Goal: Task Accomplishment & Management: Complete application form

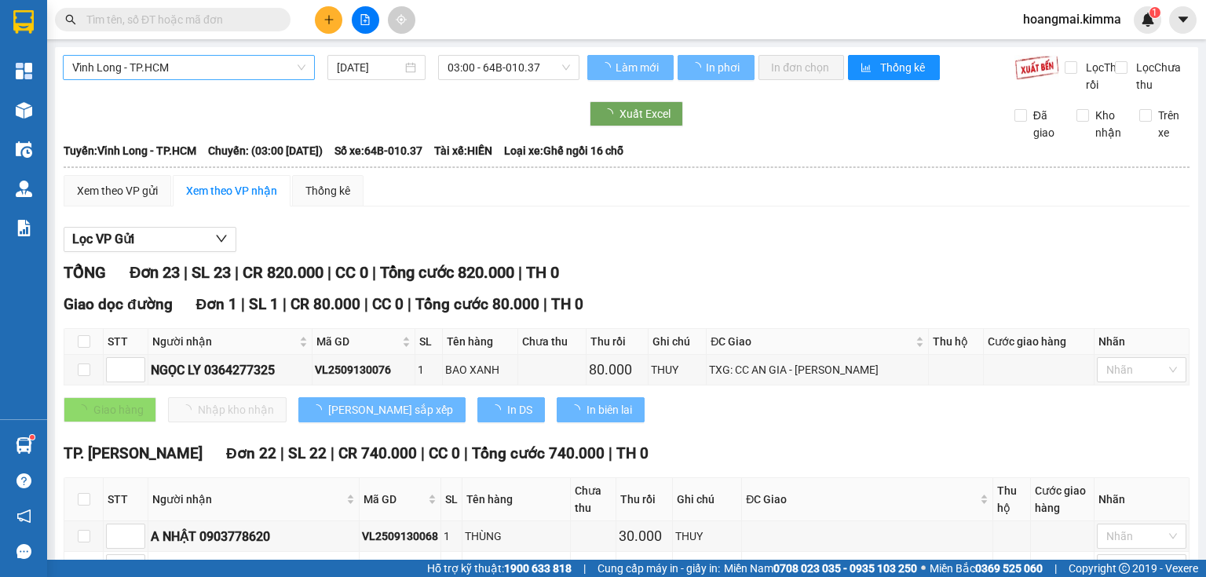
click at [138, 74] on span "Vĩnh Long - TP.HCM" at bounding box center [188, 68] width 233 height 24
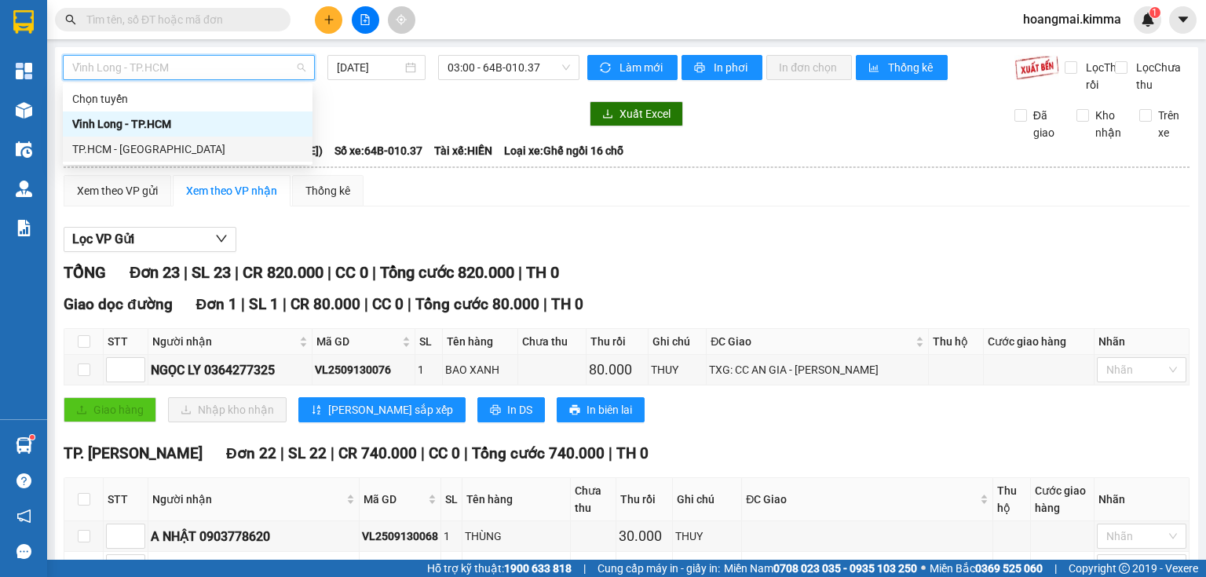
click at [122, 147] on div "TP.HCM - [GEOGRAPHIC_DATA]" at bounding box center [187, 149] width 231 height 17
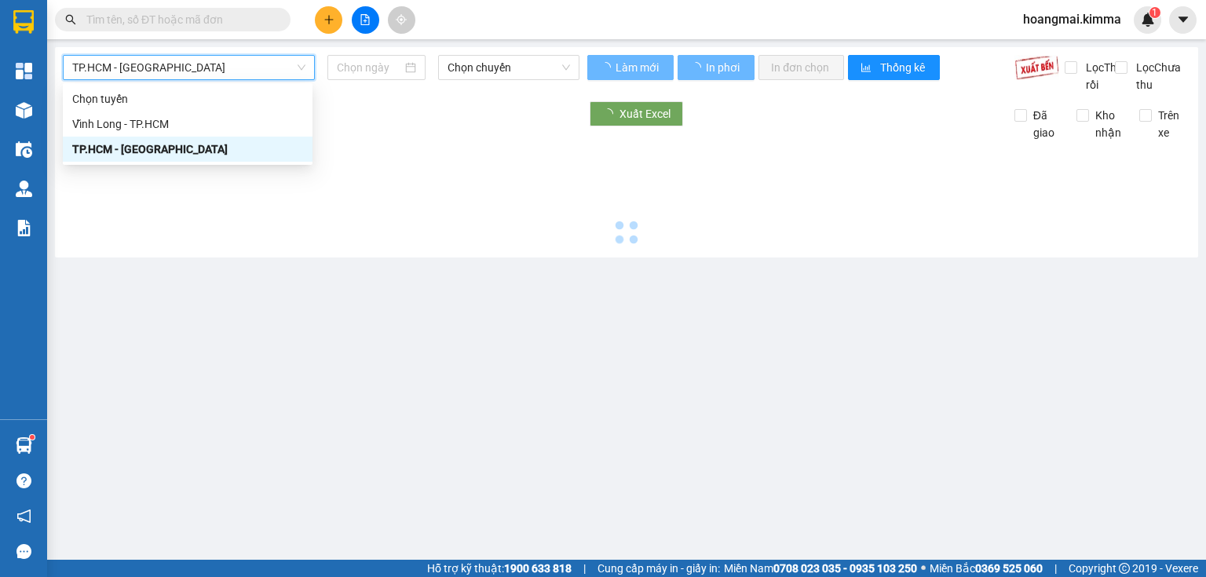
type input "[DATE]"
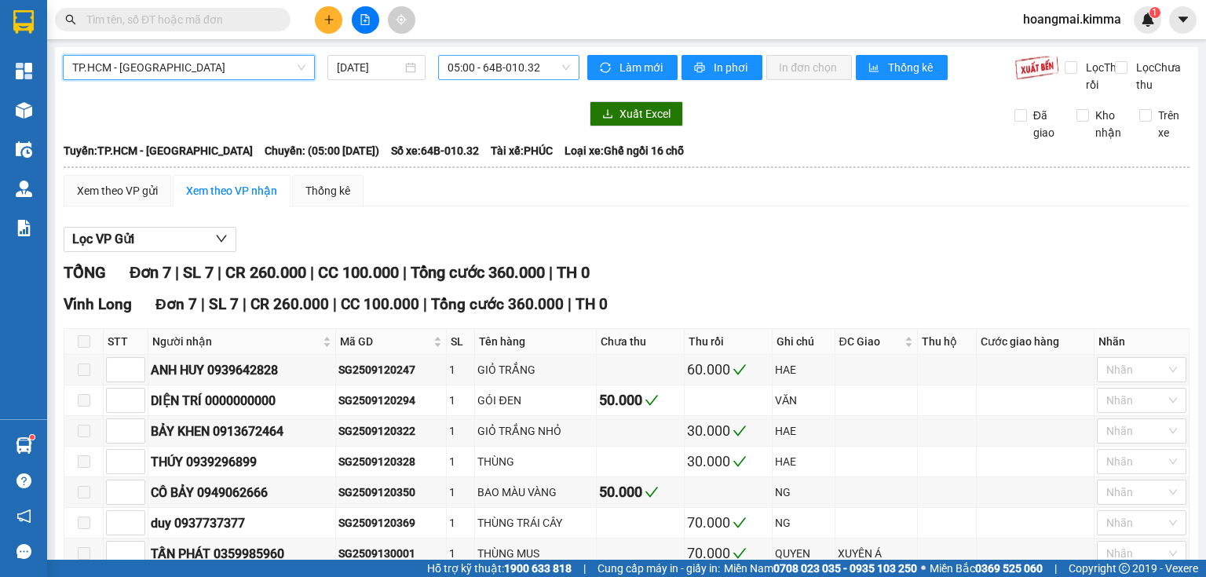
drag, startPoint x: 445, startPoint y: 68, endPoint x: 450, endPoint y: 82, distance: 14.9
click at [447, 69] on span "05:00 - 64B-010.32" at bounding box center [508, 68] width 123 height 24
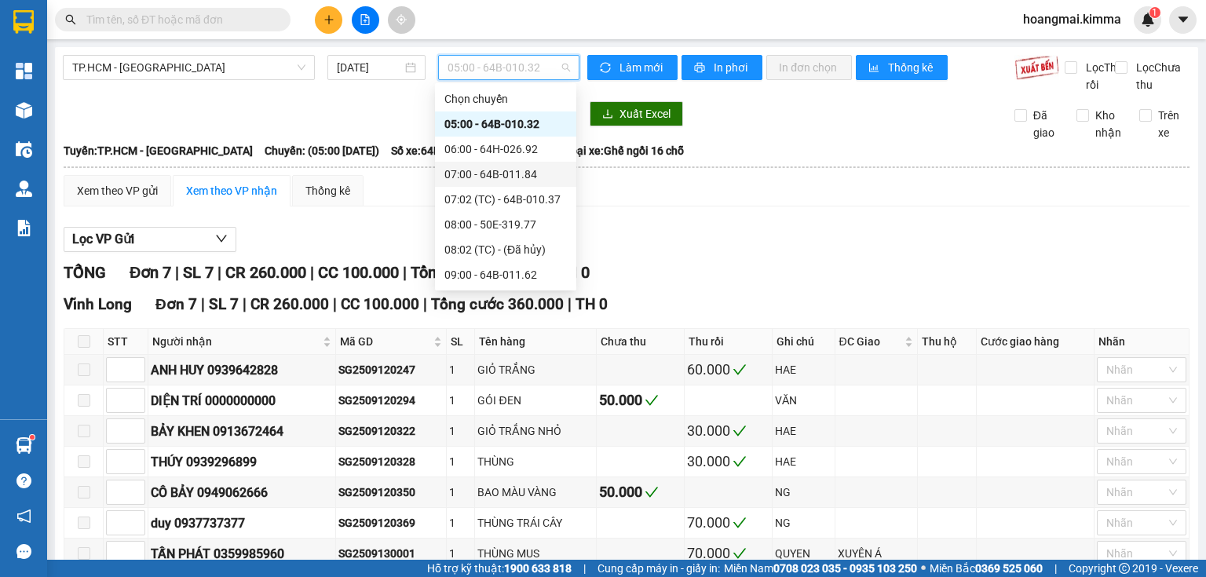
click at [508, 170] on div "07:00 - 64B-011.84" at bounding box center [505, 174] width 122 height 17
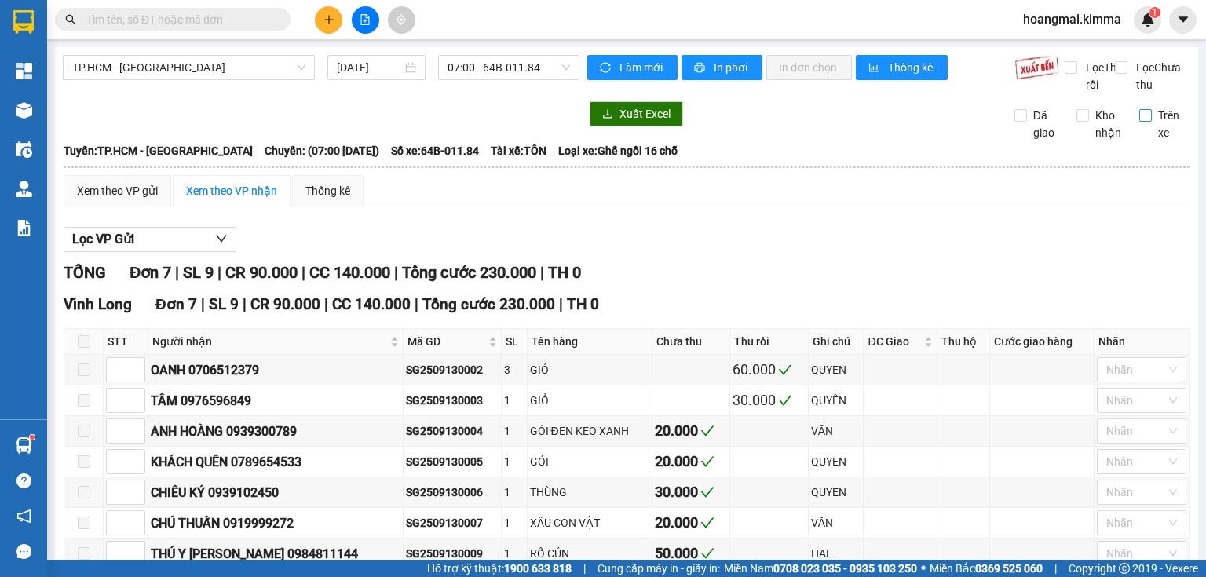
click at [1151, 132] on span "Trên xe" at bounding box center [1170, 124] width 38 height 35
click at [1143, 122] on input "Trên xe" at bounding box center [1145, 115] width 13 height 13
checkbox input "true"
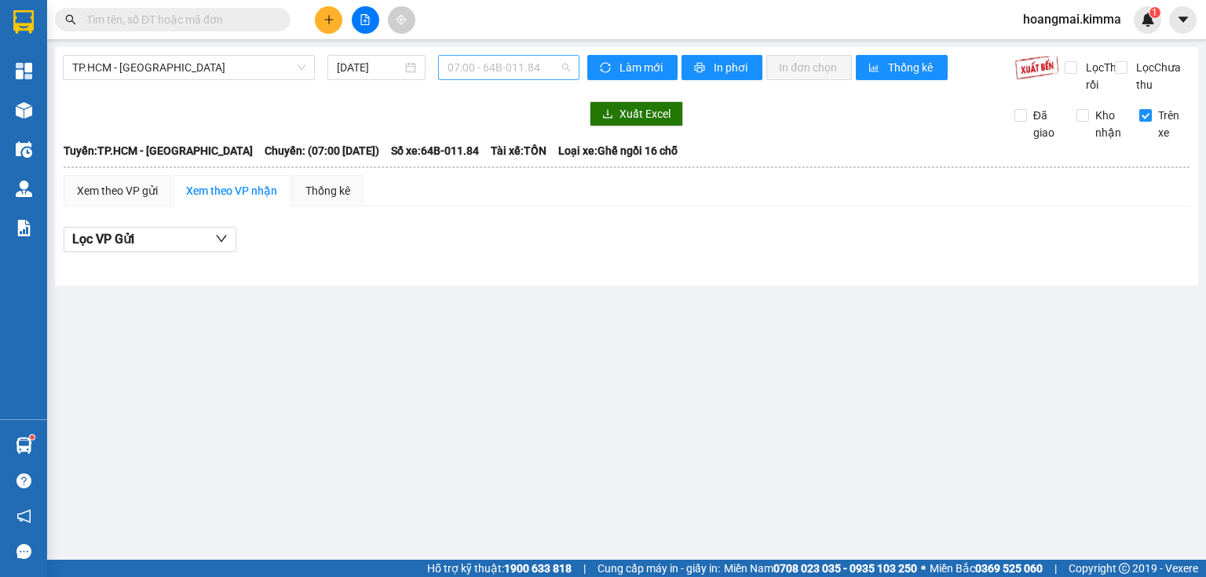
click at [503, 78] on span "07:00 - 64B-011.84" at bounding box center [508, 68] width 123 height 24
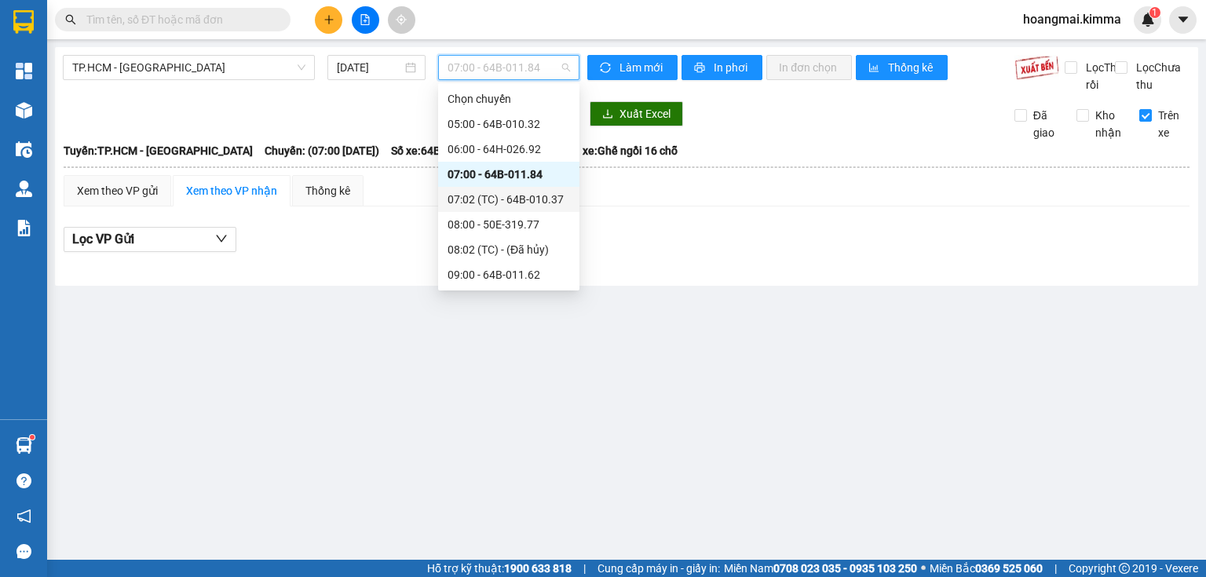
click at [515, 191] on div "07:02 (TC) - 64B-010.37" at bounding box center [508, 199] width 141 height 25
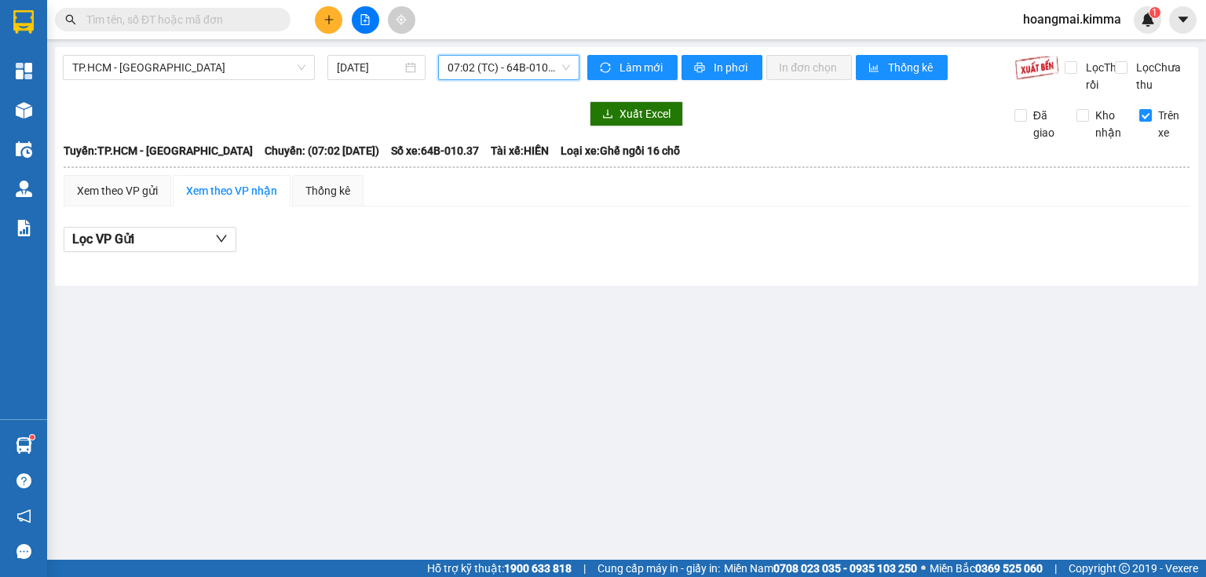
click at [491, 60] on span "07:02 (TC) - 64B-010.37" at bounding box center [508, 68] width 123 height 24
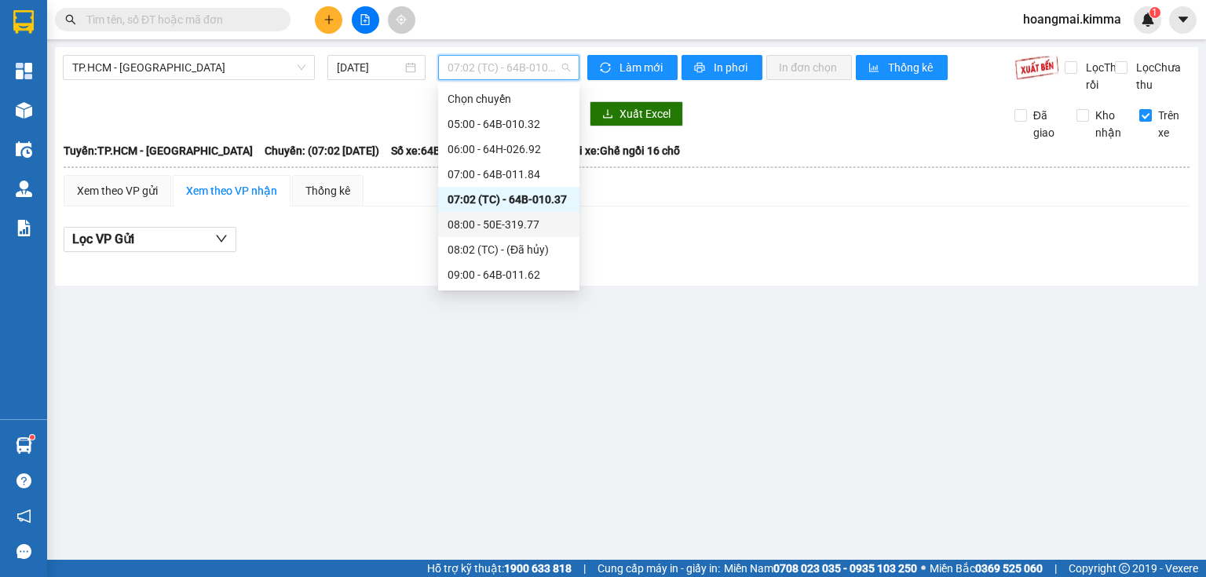
click at [480, 214] on div "08:00 - 50E-319.77" at bounding box center [508, 224] width 141 height 25
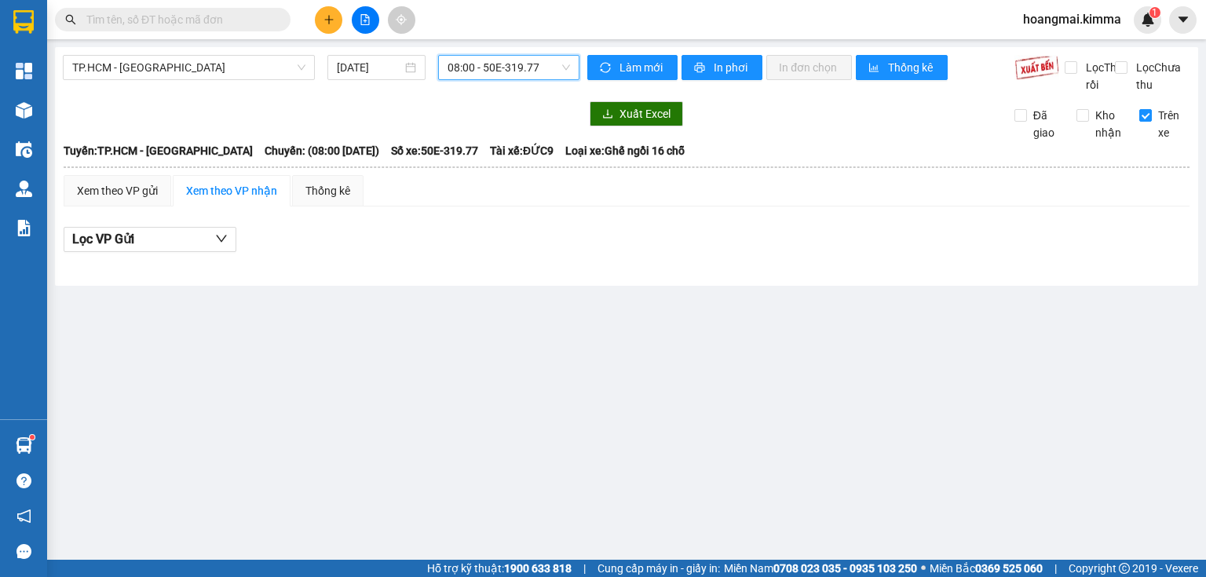
click at [472, 82] on body "Kết quả tìm kiếm ( 530 ) Bộ lọc Mã ĐH Trạng thái Món hàng Thu hộ Tổng cước Chưa…" at bounding box center [603, 288] width 1206 height 577
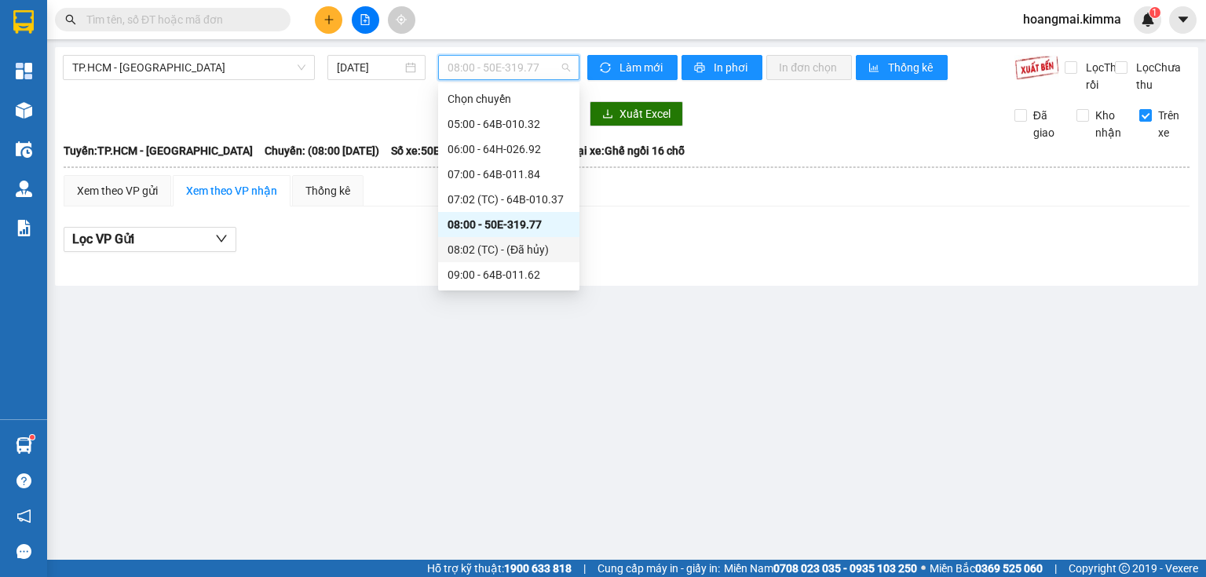
click at [480, 252] on div "08:02 (TC) - (Đã hủy)" at bounding box center [508, 249] width 122 height 17
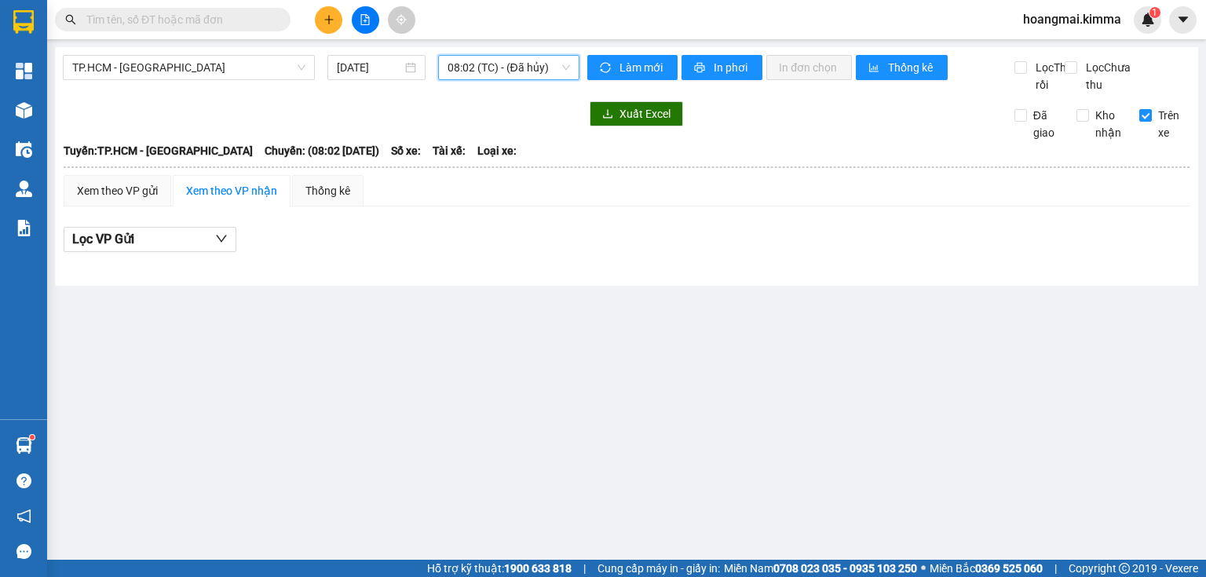
drag, startPoint x: 463, startPoint y: 70, endPoint x: 468, endPoint y: 122, distance: 52.8
click at [465, 74] on span "08:02 (TC) - (Đã hủy)" at bounding box center [508, 68] width 123 height 24
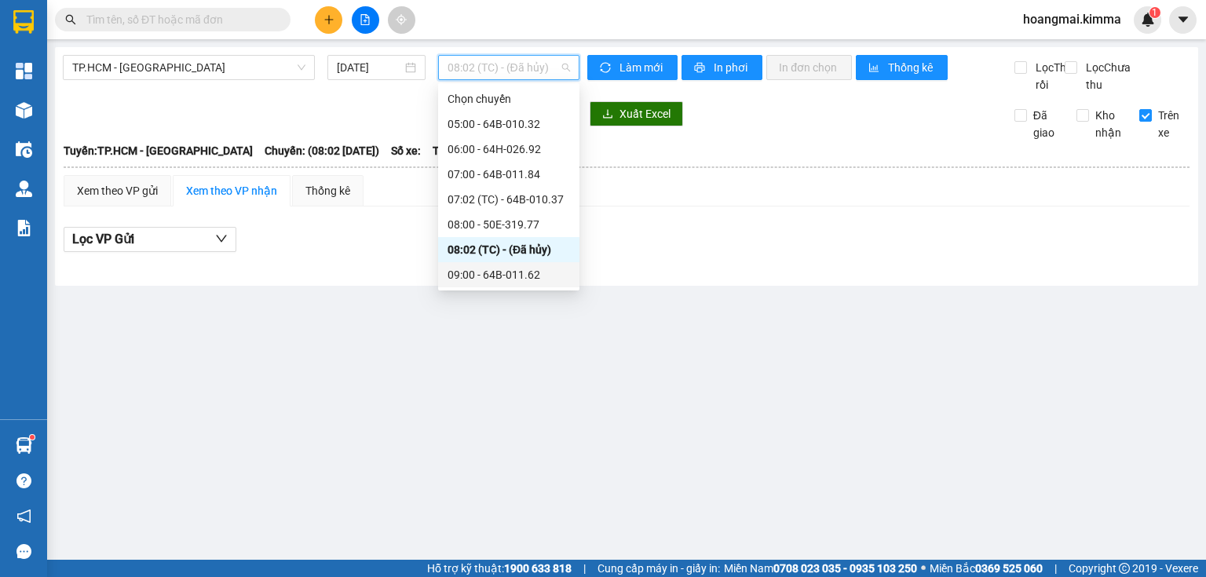
click at [477, 273] on div "09:00 - 64B-011.62" at bounding box center [508, 274] width 122 height 17
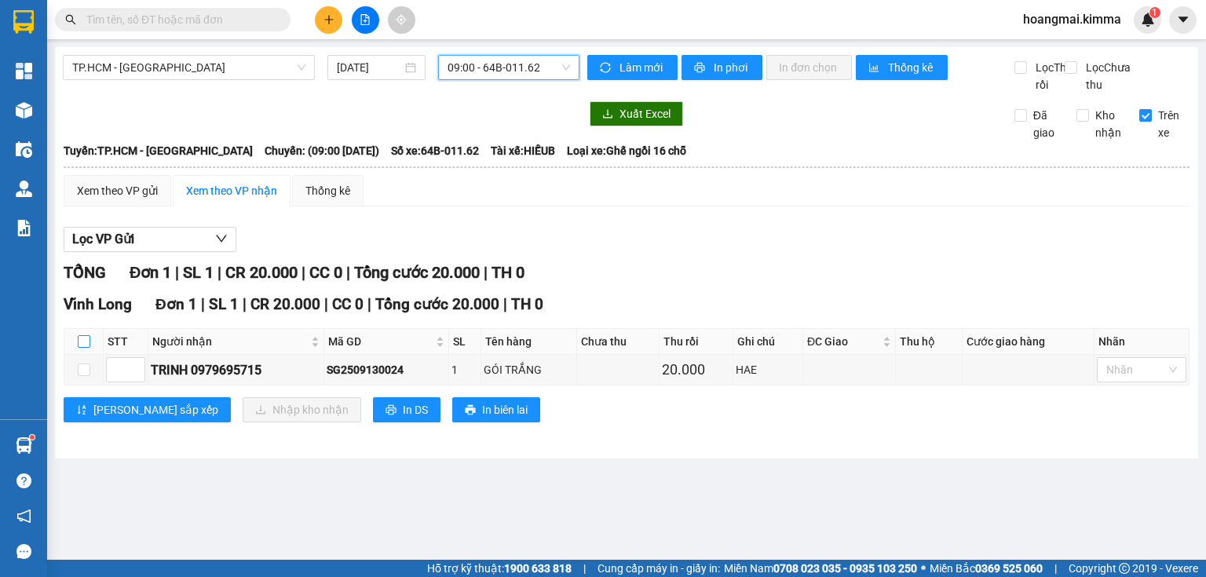
click at [87, 348] on input "checkbox" at bounding box center [84, 341] width 13 height 13
checkbox input "true"
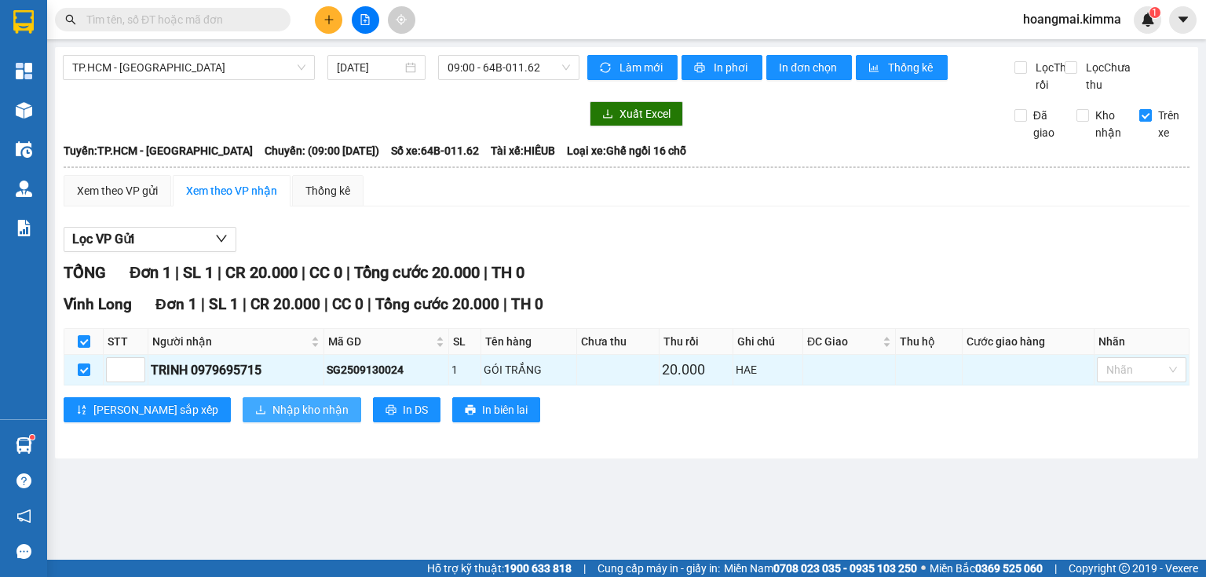
click at [272, 418] on span "Nhập kho nhận" at bounding box center [310, 409] width 76 height 17
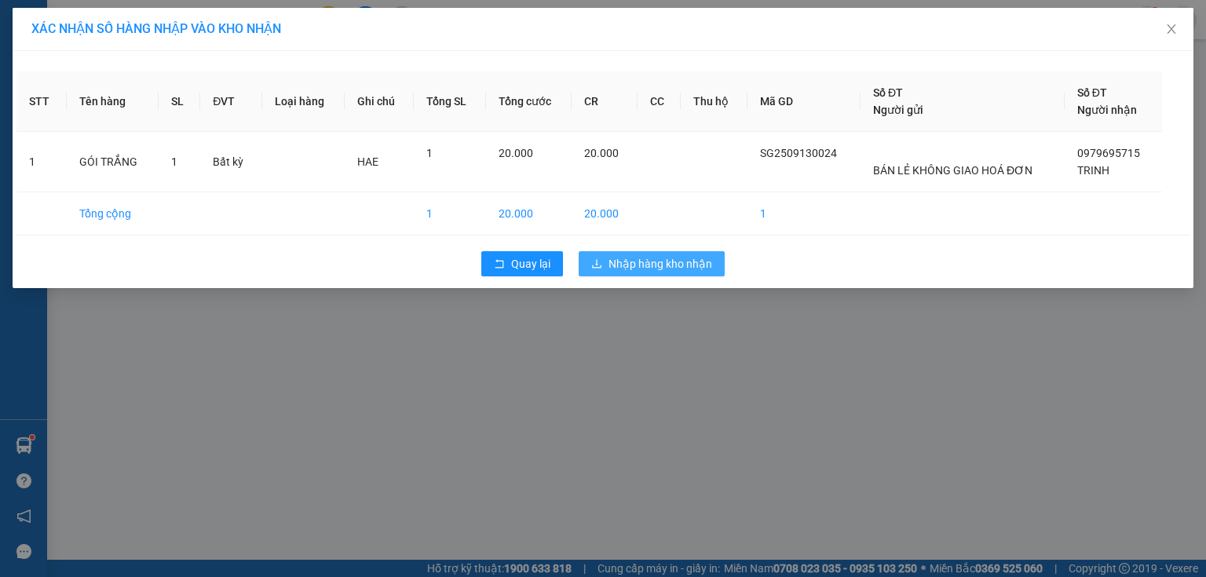
click at [697, 266] on span "Nhập hàng kho nhận" at bounding box center [660, 263] width 104 height 17
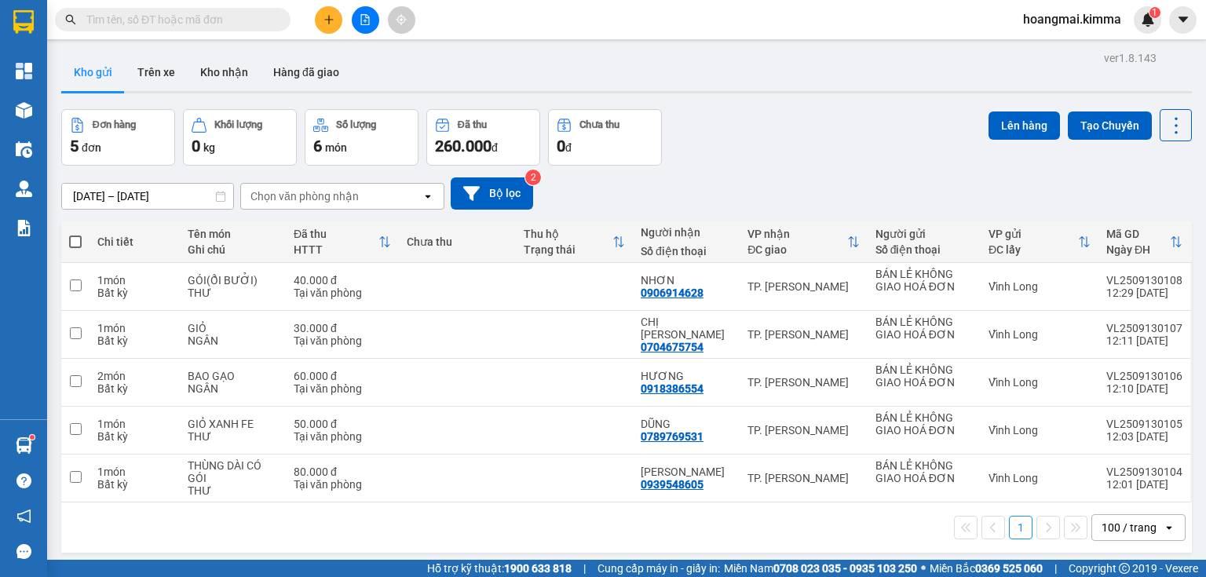
click at [119, 20] on input "text" at bounding box center [178, 19] width 185 height 17
click at [1105, 367] on tbody "1 món Bất kỳ GÓI(ỔI BƯỞI) THƯ 40.000 đ Tại văn phòng NHƠN 0906914628 TP. [PERSO…" at bounding box center [626, 382] width 1130 height 239
drag, startPoint x: 798, startPoint y: 160, endPoint x: 792, endPoint y: 150, distance: 12.0
click at [798, 159] on div "Đơn hàng 5 đơn Khối lượng 0 kg Số lượng 6 món Đã thu 260.000 đ Chưa thu 0 đ Lên…" at bounding box center [626, 137] width 1130 height 57
click at [228, 16] on input "text" at bounding box center [178, 19] width 185 height 17
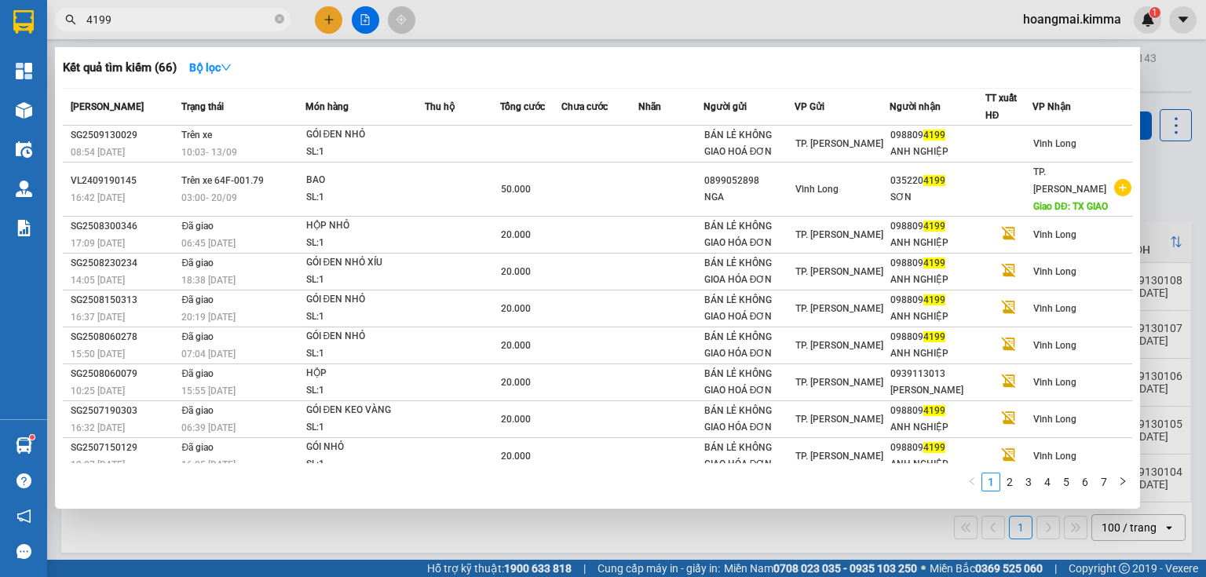
type input "4199"
drag, startPoint x: 279, startPoint y: 20, endPoint x: 302, endPoint y: 19, distance: 23.6
click at [283, 19] on icon "close-circle" at bounding box center [279, 18] width 9 height 9
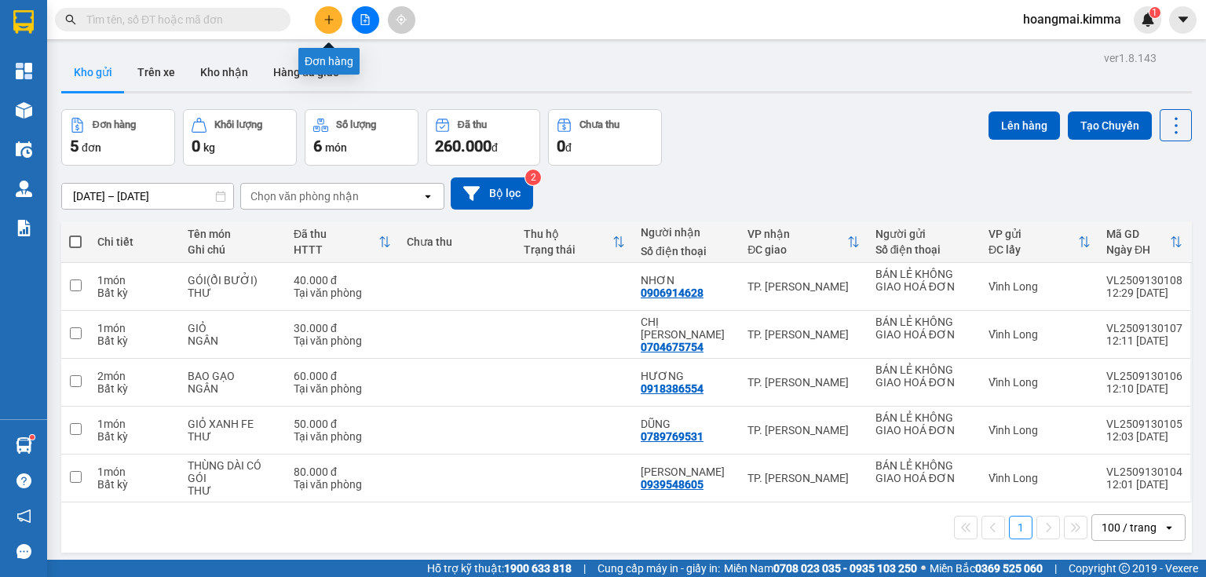
click at [327, 20] on icon "plus" at bounding box center [328, 19] width 11 height 11
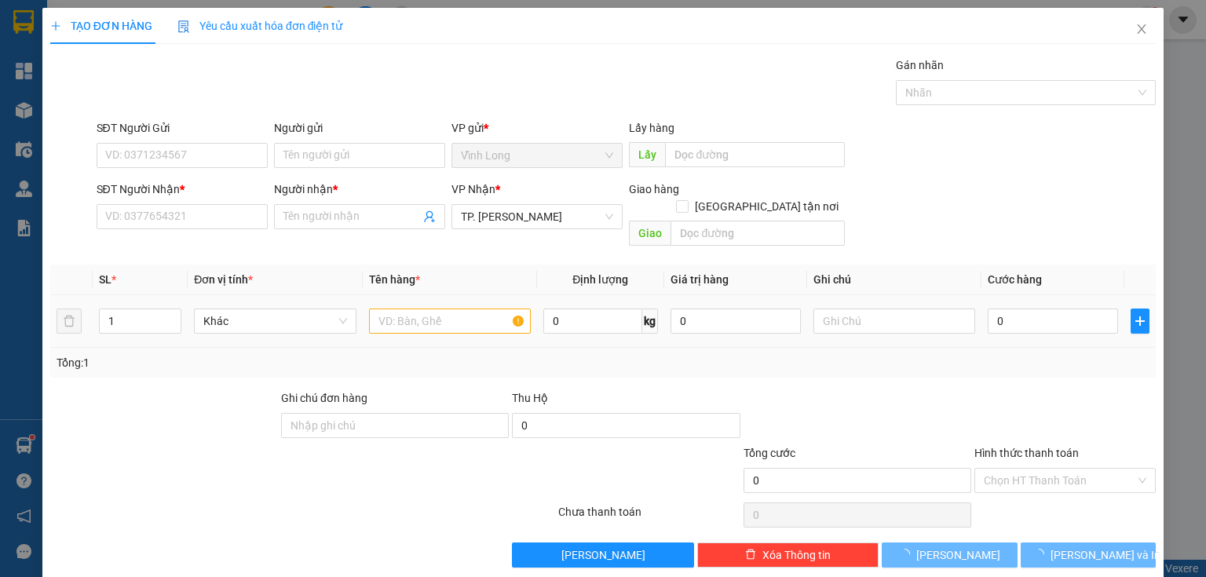
drag, startPoint x: 393, startPoint y: 283, endPoint x: 393, endPoint y: 297, distance: 13.3
click at [393, 295] on td at bounding box center [450, 321] width 174 height 53
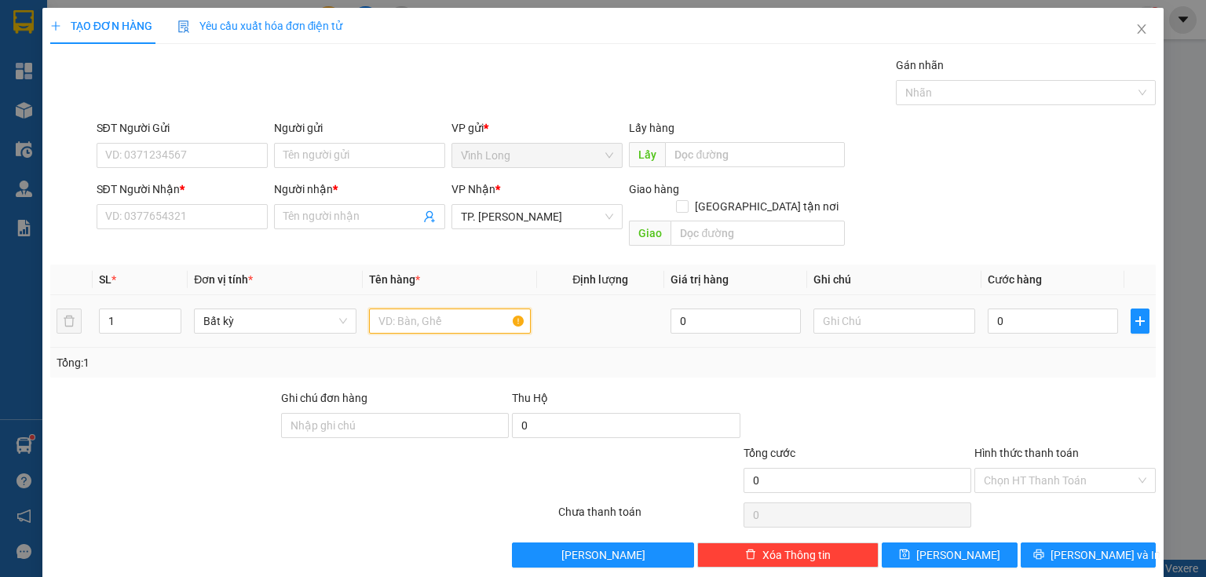
click at [393, 308] on input "text" at bounding box center [450, 320] width 162 height 25
type input "THÙNG MUS KÈM GÓI"
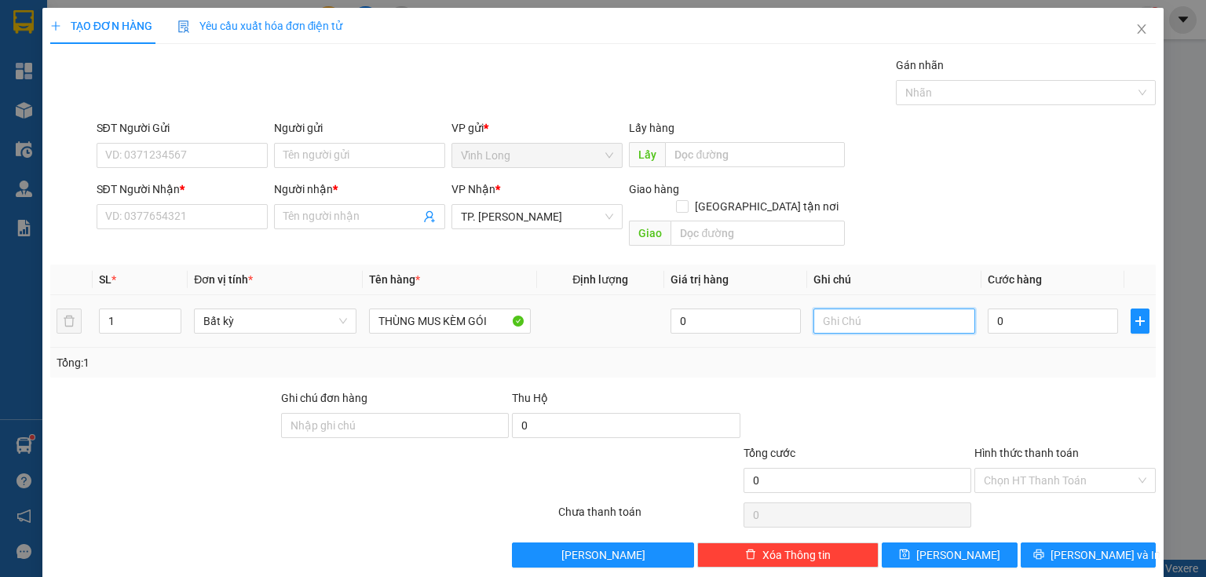
click at [870, 308] on input "text" at bounding box center [894, 320] width 162 height 25
type input "THUY"
type input "3"
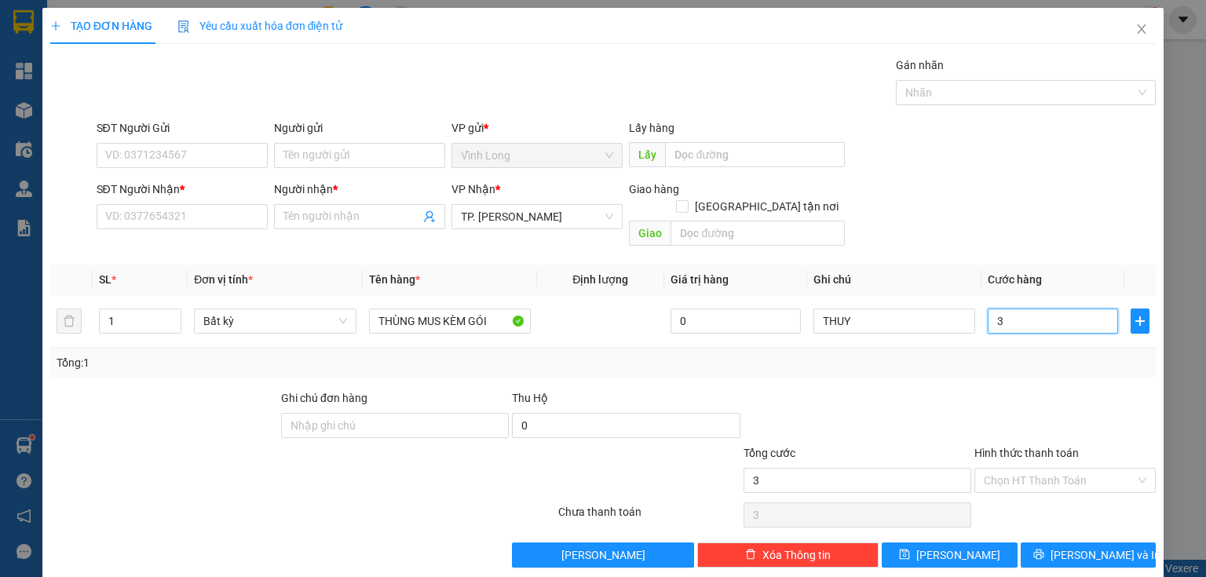
type input "30"
type input "30.000"
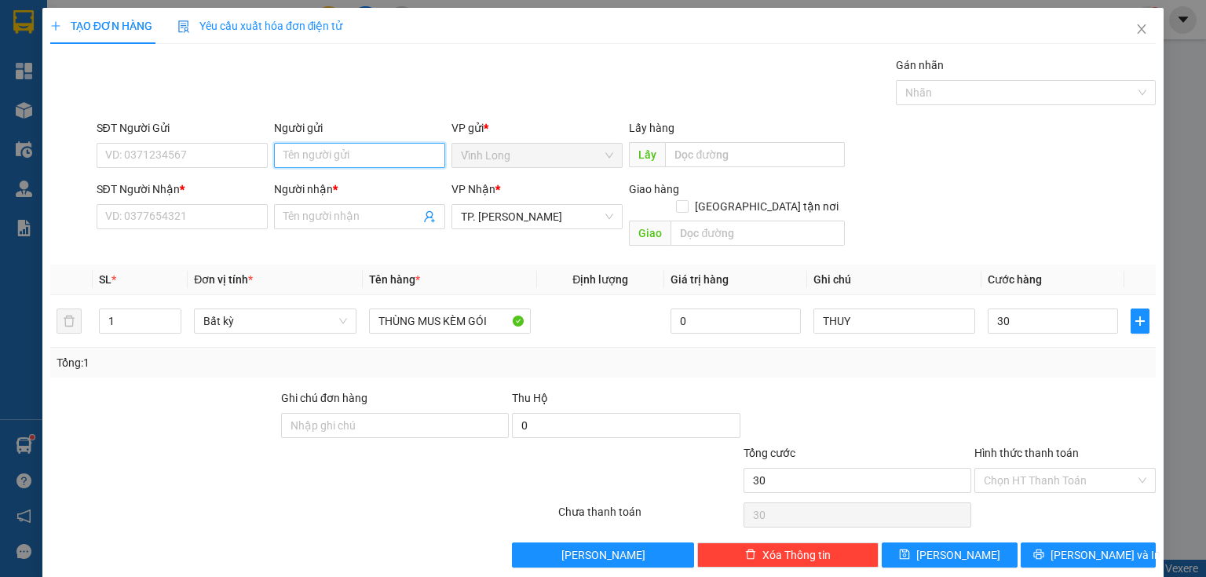
type input "30.000"
click at [300, 144] on input "Người gửi" at bounding box center [359, 155] width 171 height 25
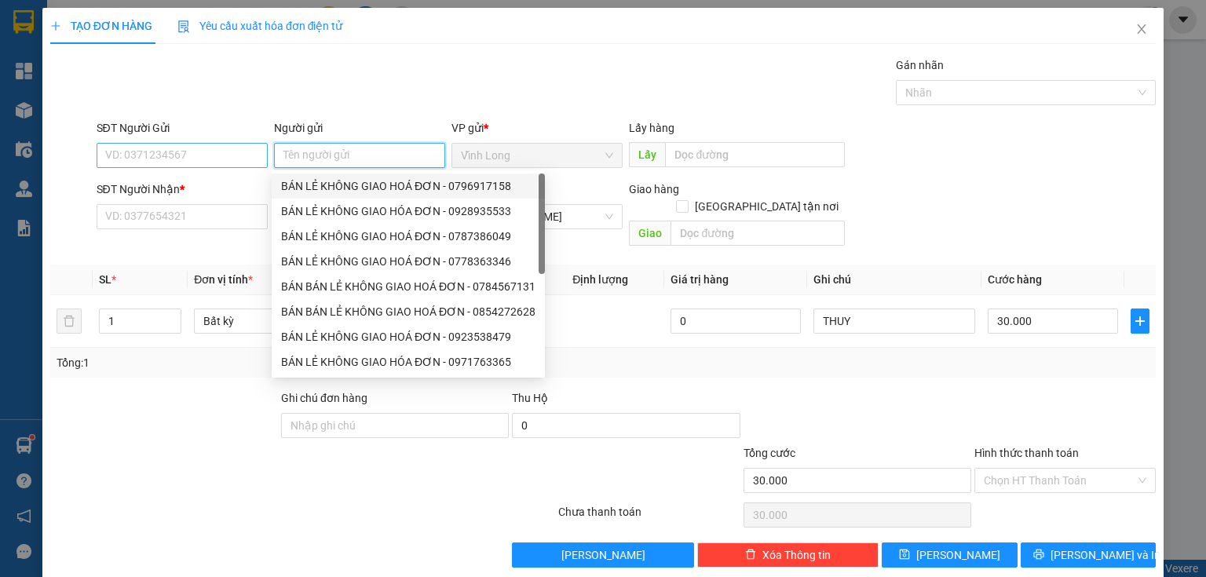
drag, startPoint x: 311, startPoint y: 177, endPoint x: 207, endPoint y: 163, distance: 104.6
click at [301, 186] on div "BÁN LẺ KHÔNG GIAO HOÁ ĐƠN - 0796917158" at bounding box center [408, 185] width 254 height 17
type input "0796917158"
type input "BÁN LẺ KHÔNG GIAO HOÁ ĐƠN"
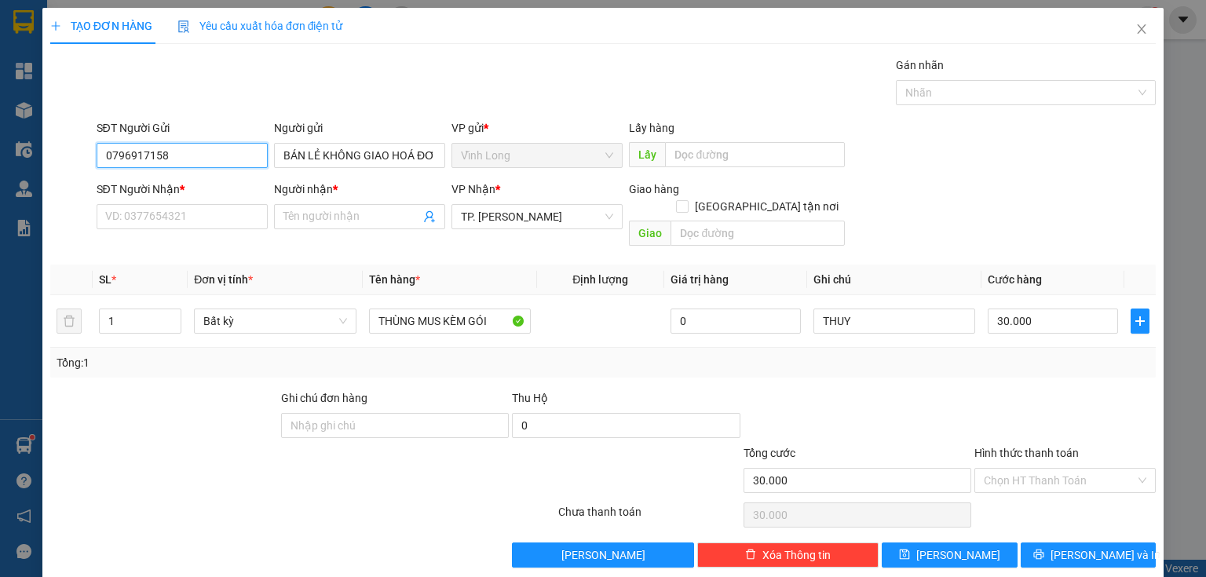
drag, startPoint x: 104, startPoint y: 154, endPoint x: 1, endPoint y: 149, distance: 102.9
click at [0, 156] on div "TẠO ĐƠN HÀNG Yêu cầu xuất hóa đơn điện tử Transit Pickup Surcharge Ids Transit …" at bounding box center [603, 288] width 1206 height 577
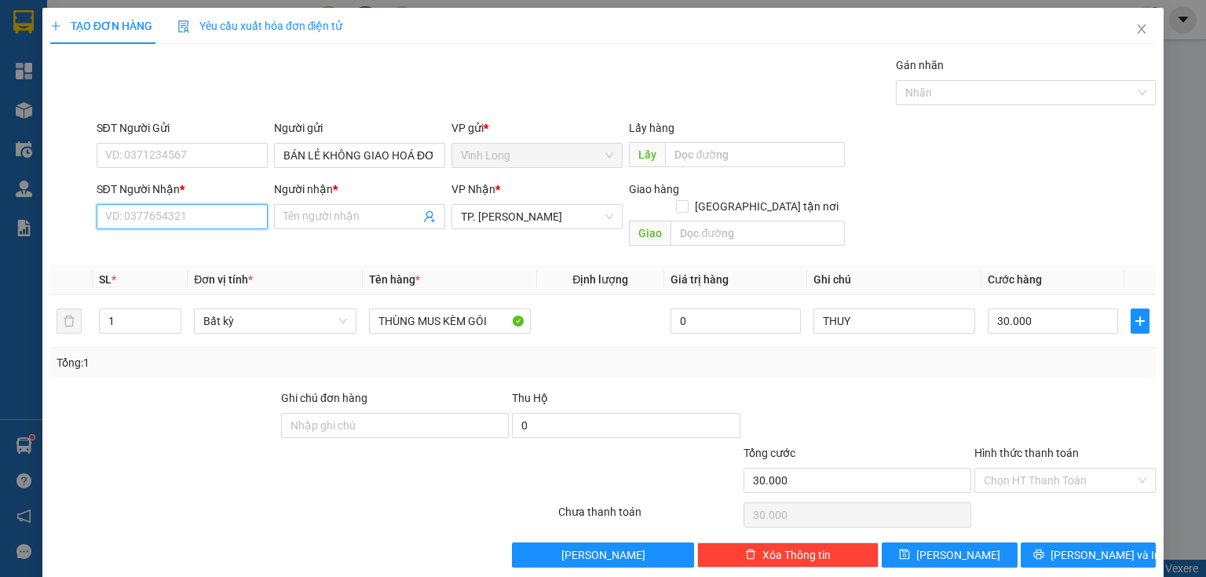
click at [203, 219] on input "SĐT Người Nhận *" at bounding box center [182, 216] width 171 height 25
click at [129, 220] on input "0908181859" at bounding box center [182, 216] width 171 height 25
type input "0909181859"
click at [184, 239] on div "0909181859 - ĐIỄM" at bounding box center [180, 247] width 151 height 17
type input "ĐIỄM"
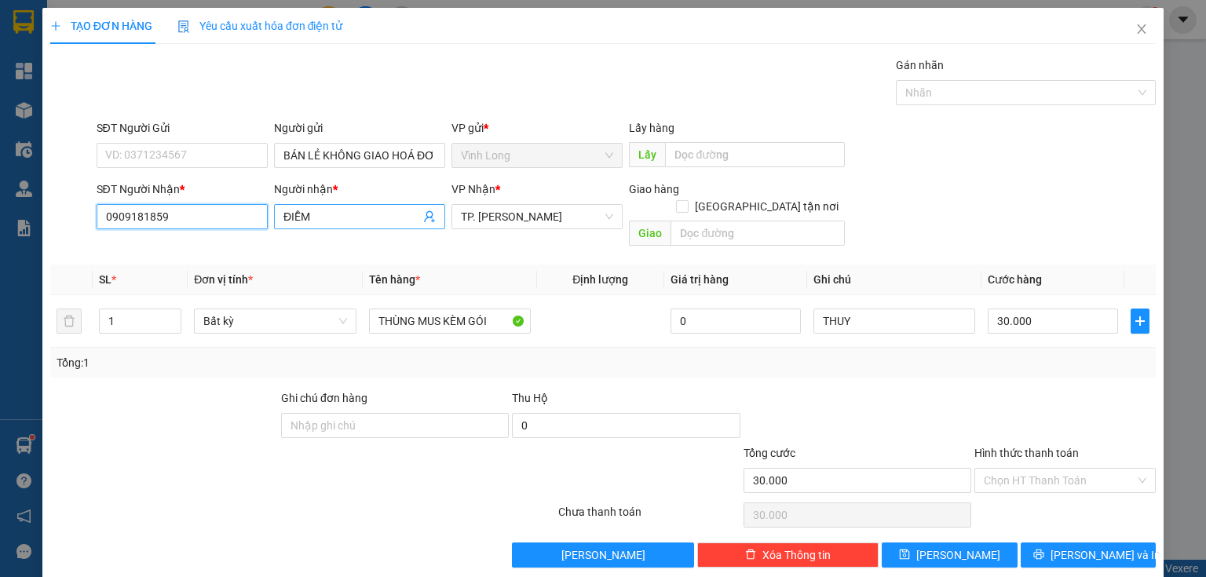
type input "0909181859"
click at [296, 223] on input "ĐIỄM" at bounding box center [351, 216] width 137 height 17
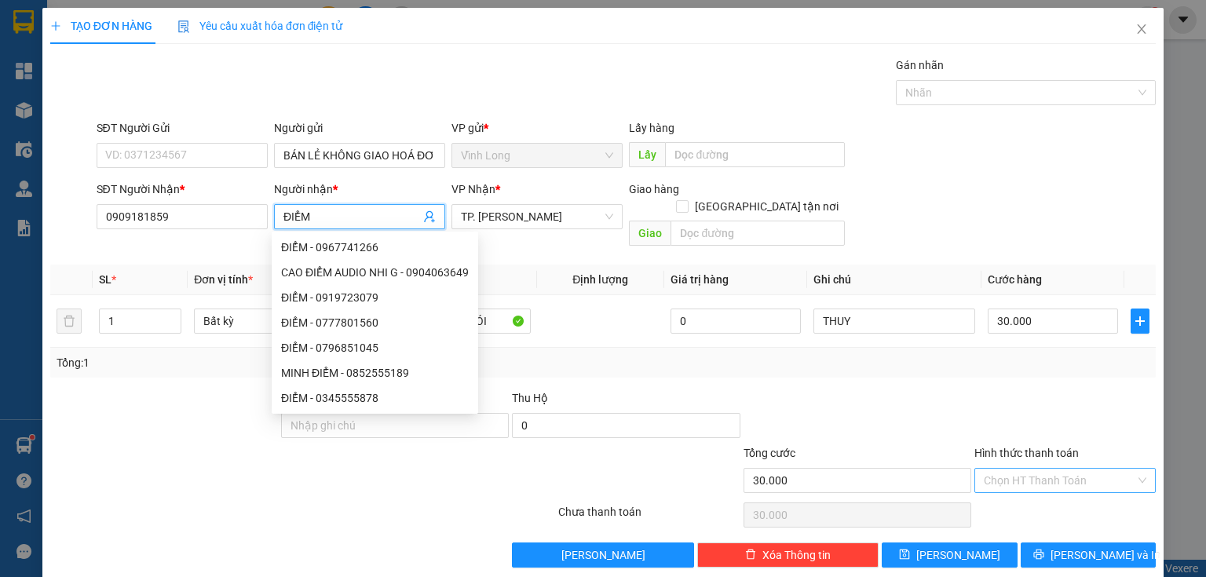
type input "ĐIỂM"
click at [1020, 469] on input "Hình thức thanh toán" at bounding box center [1059, 481] width 151 height 24
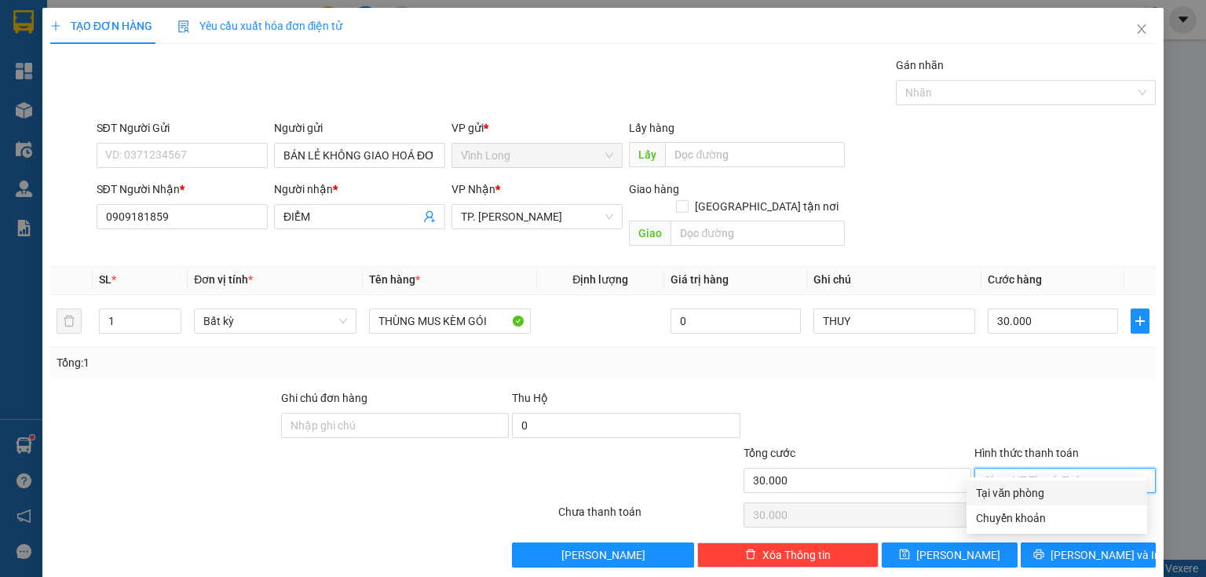
click at [1022, 503] on div "Tại văn phòng" at bounding box center [1056, 492] width 181 height 25
type input "0"
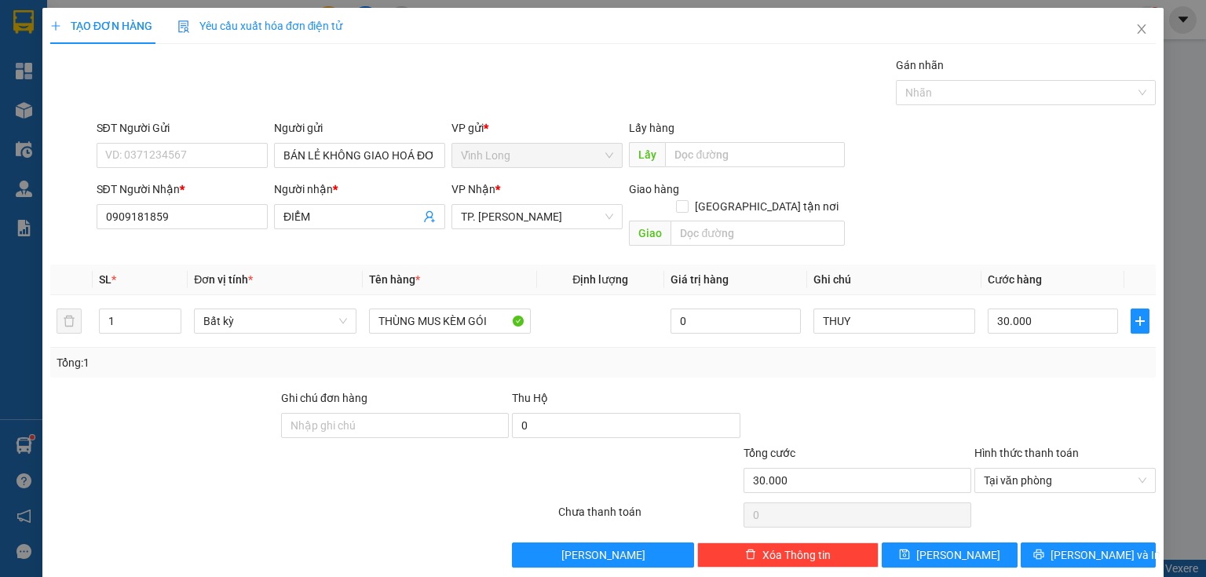
click at [1125, 553] on div "TẠO ĐƠN HÀNG Yêu cầu xuất hóa đơn điện tử Transit Pickup Surcharge Ids Transit …" at bounding box center [602, 293] width 1121 height 571
drag, startPoint x: 1114, startPoint y: 540, endPoint x: 651, endPoint y: 429, distance: 476.3
click at [1102, 542] on button "[PERSON_NAME] và In" at bounding box center [1088, 554] width 136 height 25
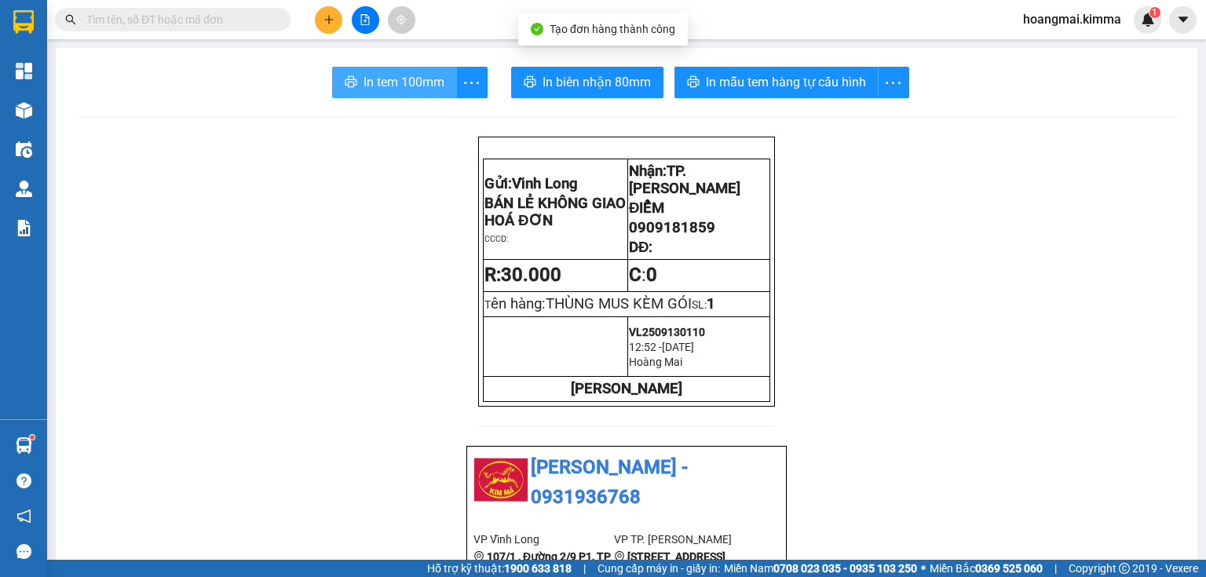
click at [370, 88] on span "In tem 100mm" at bounding box center [403, 82] width 81 height 20
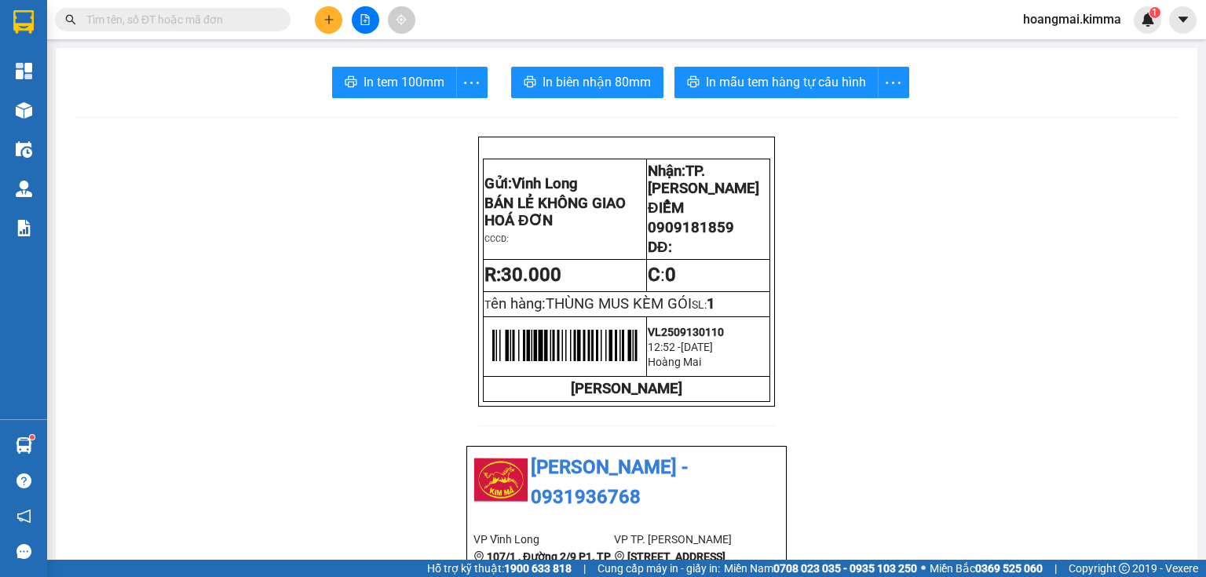
click at [317, 18] on button at bounding box center [328, 19] width 27 height 27
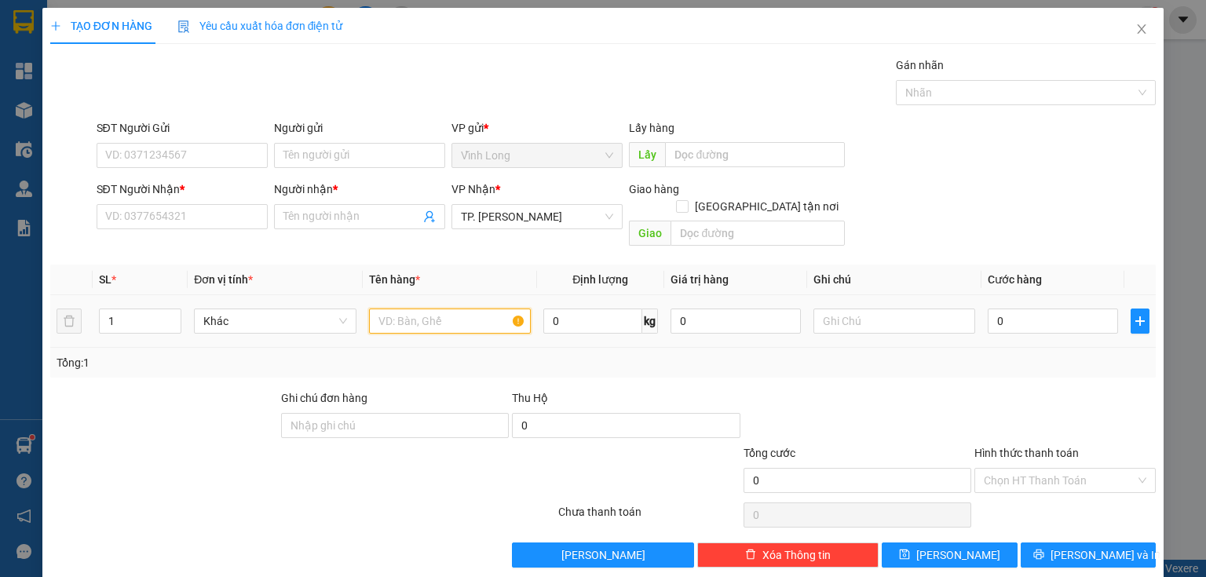
click at [395, 308] on input "text" at bounding box center [450, 320] width 162 height 25
type input "GÓI ( GIÀY )"
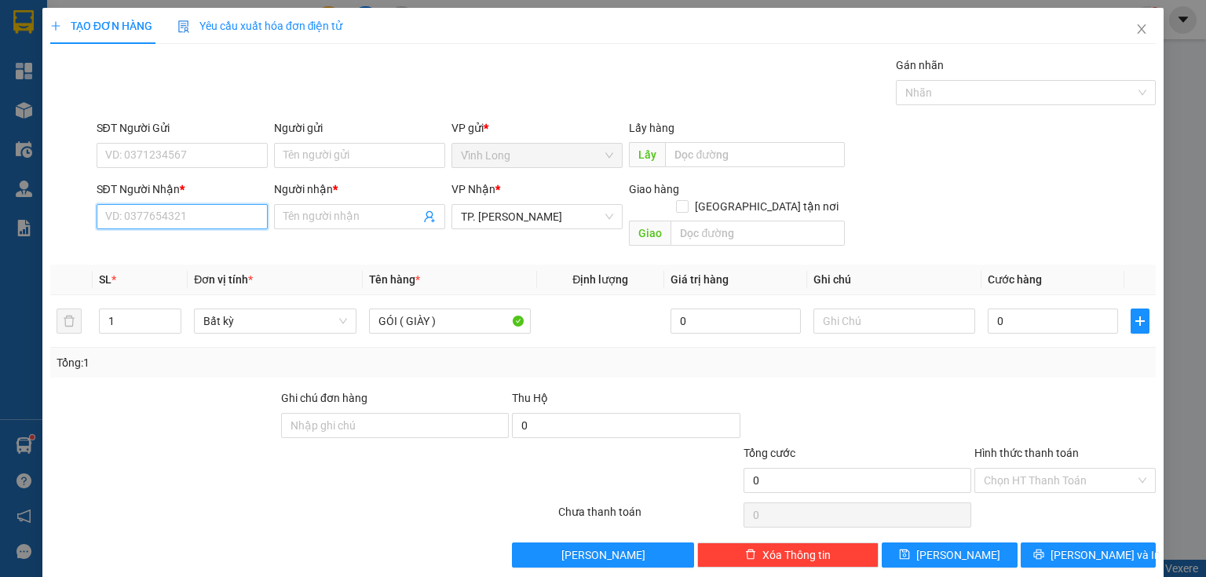
click at [259, 221] on input "SĐT Người Nhận *" at bounding box center [182, 216] width 171 height 25
type input "0777852875"
click at [292, 221] on input "Người nhận *" at bounding box center [351, 216] width 137 height 17
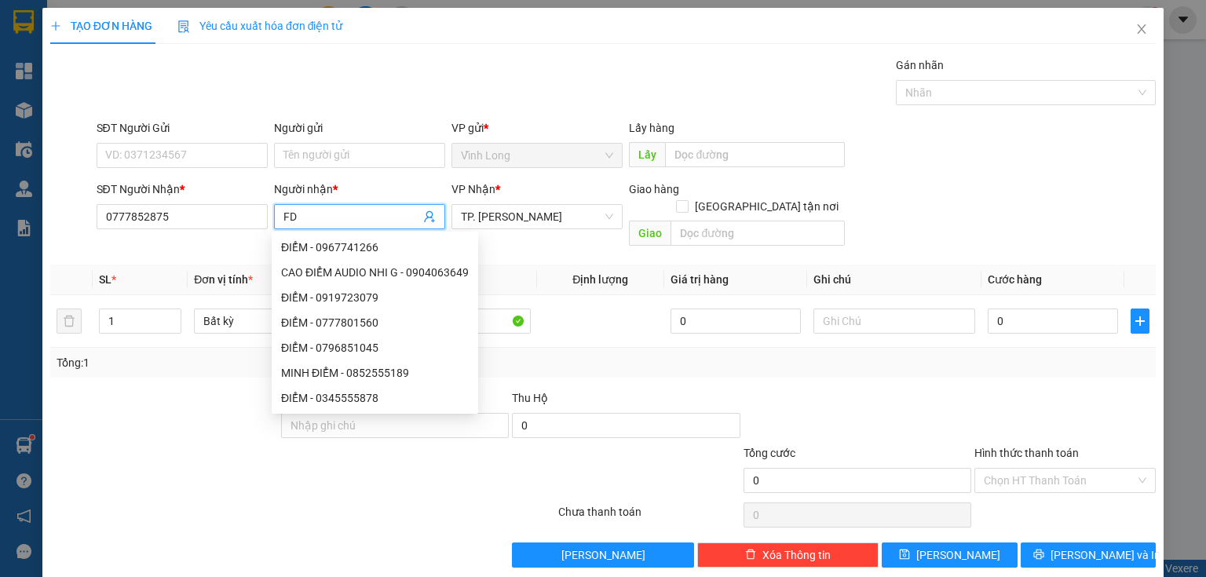
type input "F"
type input "D"
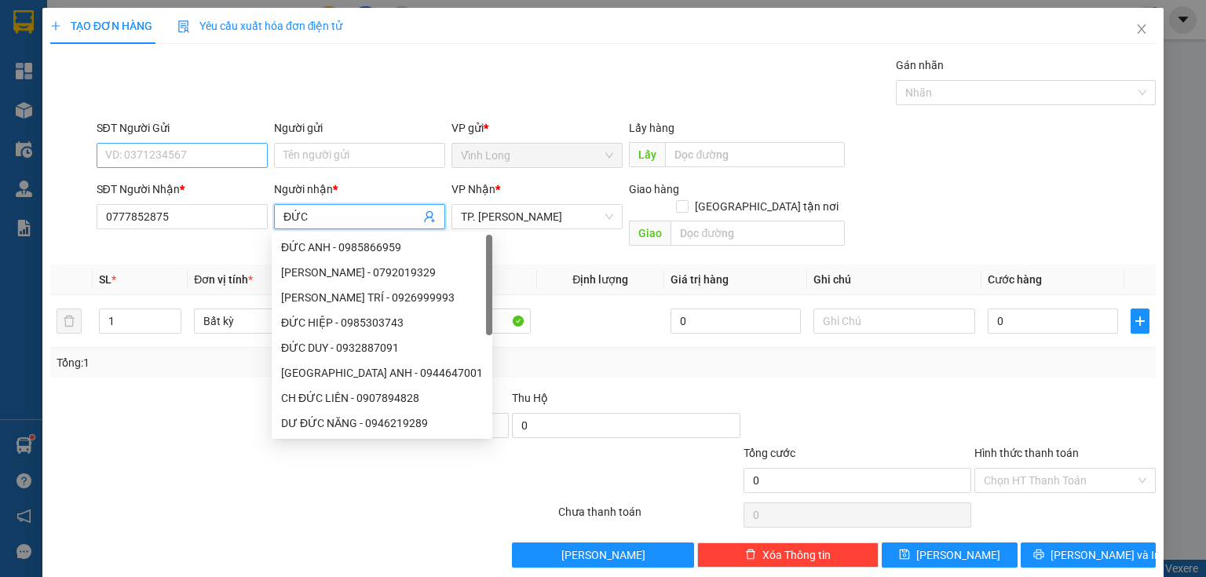
type input "ĐỨC"
click at [258, 162] on input "SĐT Người Gửi" at bounding box center [182, 155] width 171 height 25
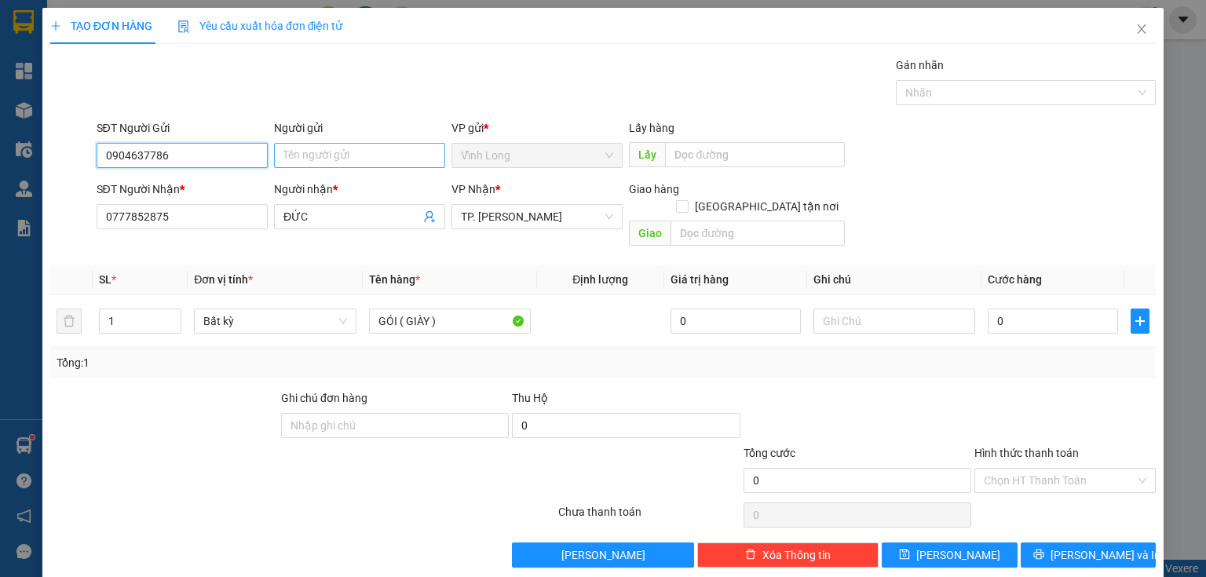
type input "0904637786"
click at [311, 160] on input "Người gửi" at bounding box center [359, 155] width 171 height 25
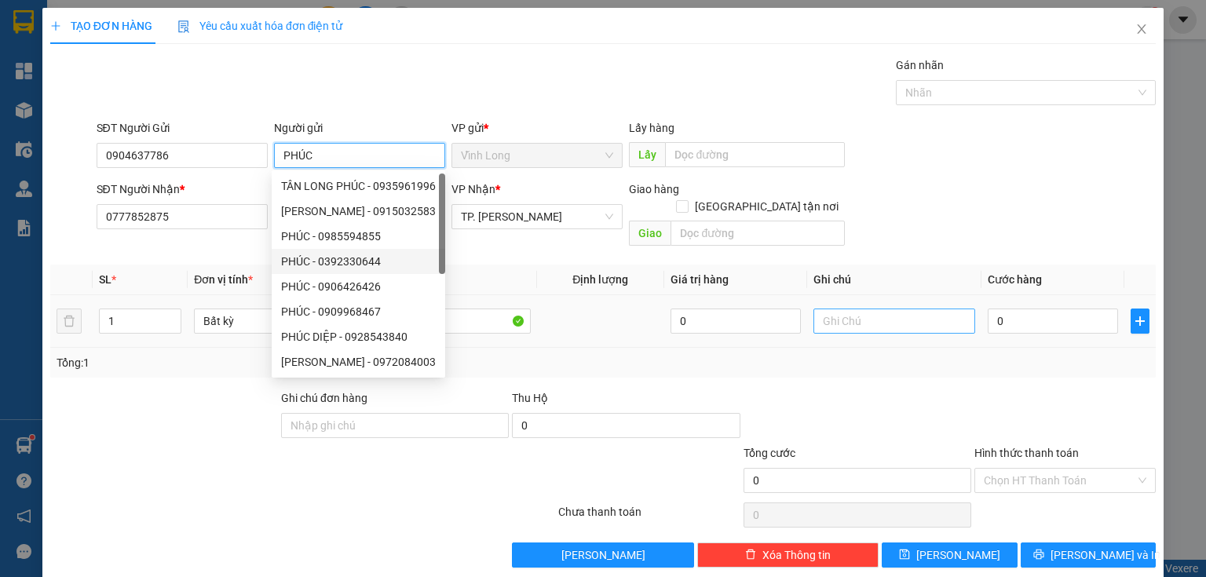
type input "PHÚC"
click at [904, 308] on input "text" at bounding box center [894, 320] width 162 height 25
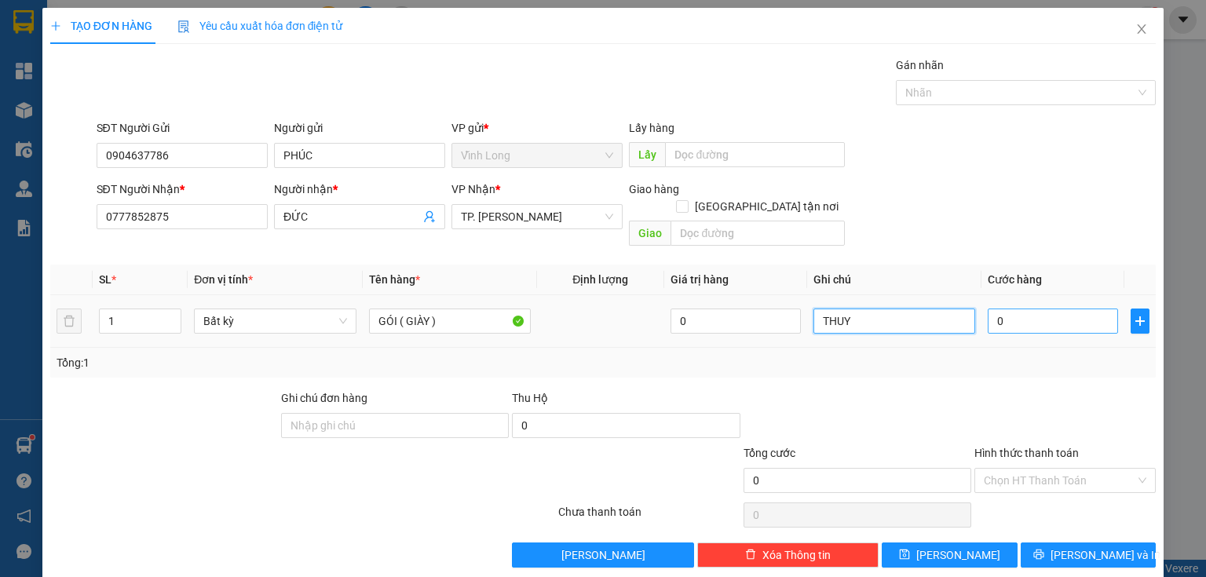
type input "THUY"
click at [1048, 314] on input "0" at bounding box center [1052, 320] width 130 height 25
type input "2"
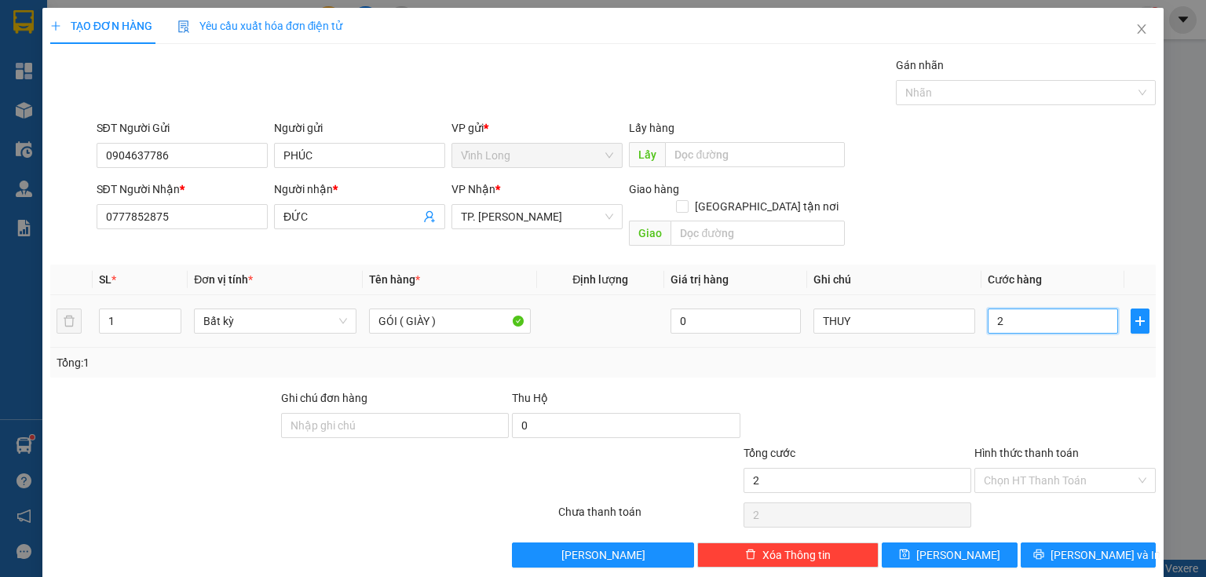
type input "20"
type input "20.000"
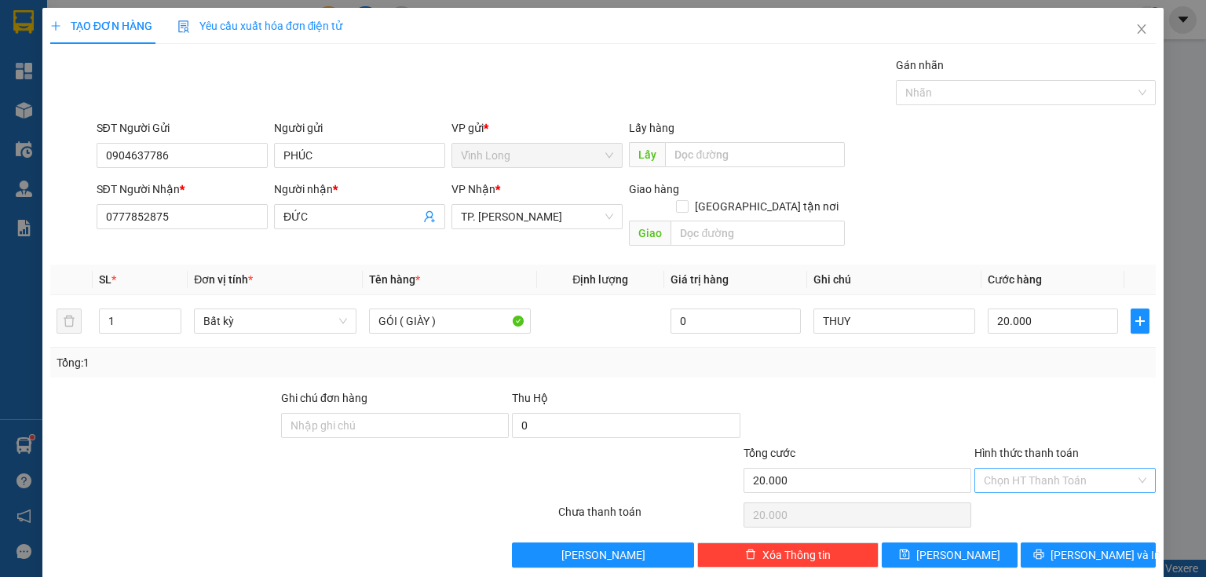
click at [1058, 469] on input "Hình thức thanh toán" at bounding box center [1059, 481] width 151 height 24
click at [1038, 495] on div "Tại văn phòng" at bounding box center [1057, 492] width 162 height 17
type input "0"
click at [1064, 542] on button "[PERSON_NAME] và In" at bounding box center [1088, 554] width 136 height 25
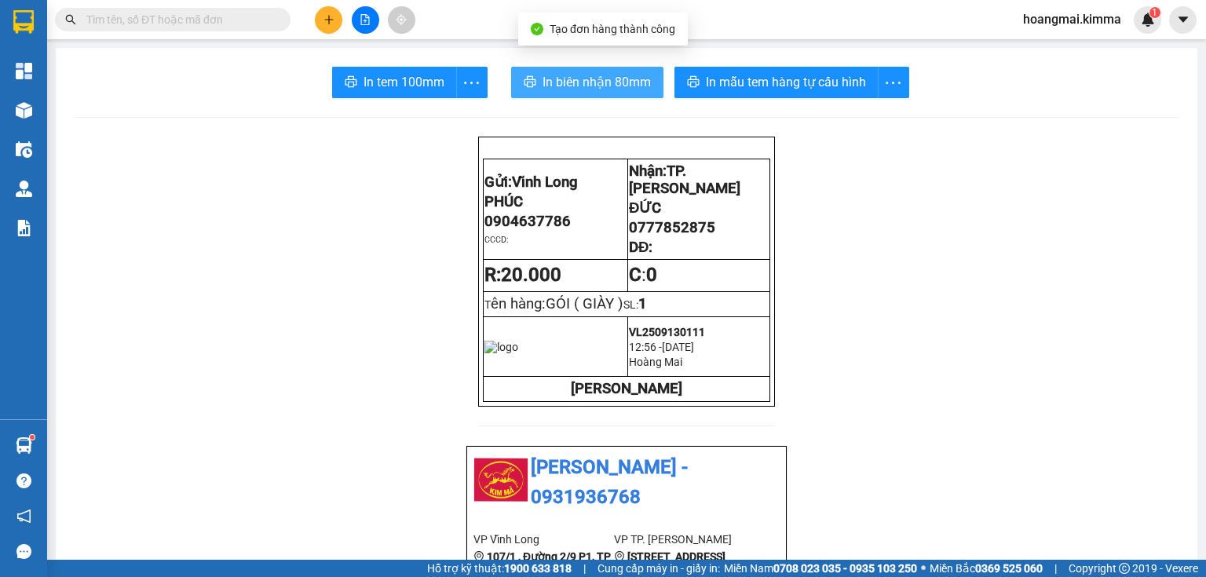
click at [562, 95] on button "In biên nhận 80mm" at bounding box center [587, 82] width 152 height 31
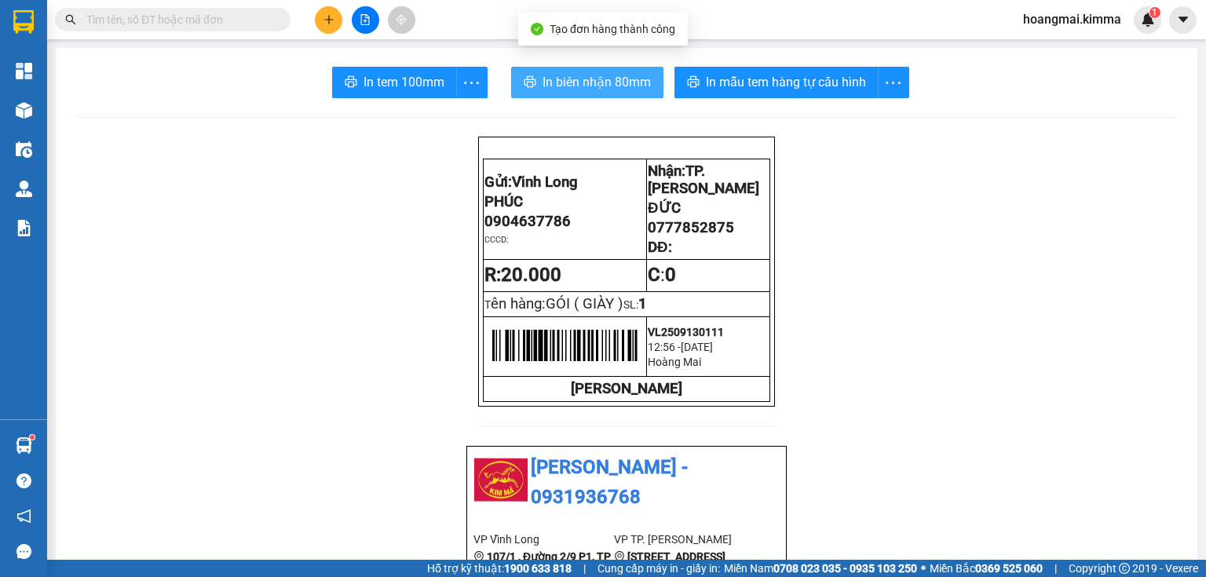
click at [551, 83] on span "In biên nhận 80mm" at bounding box center [596, 82] width 108 height 20
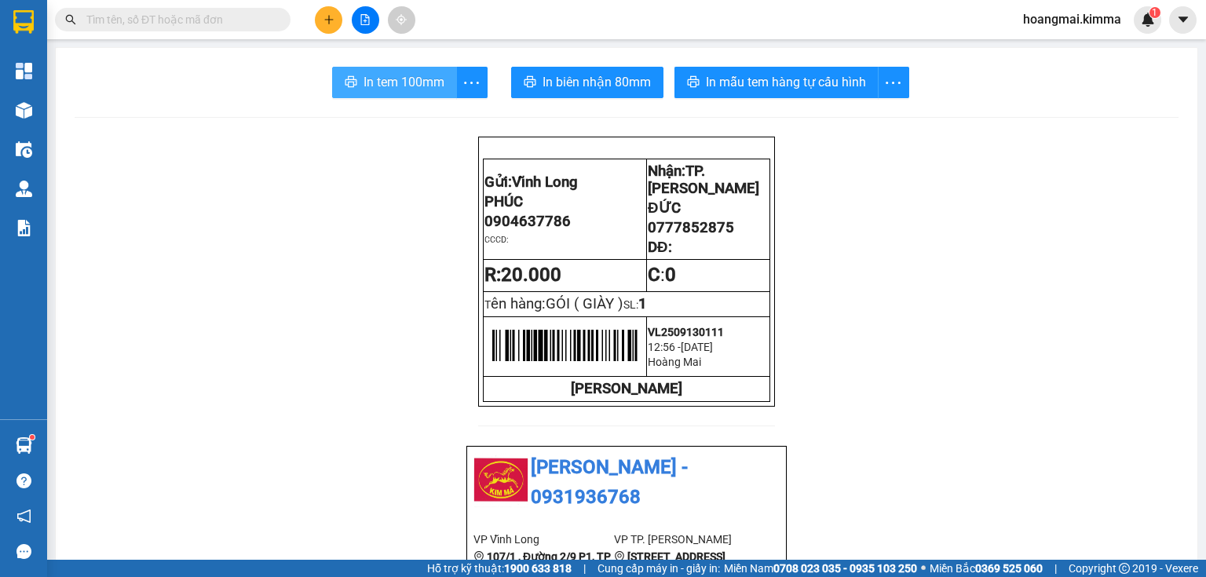
click at [363, 75] on span "In tem 100mm" at bounding box center [403, 82] width 81 height 20
click at [243, 17] on input "text" at bounding box center [178, 19] width 185 height 17
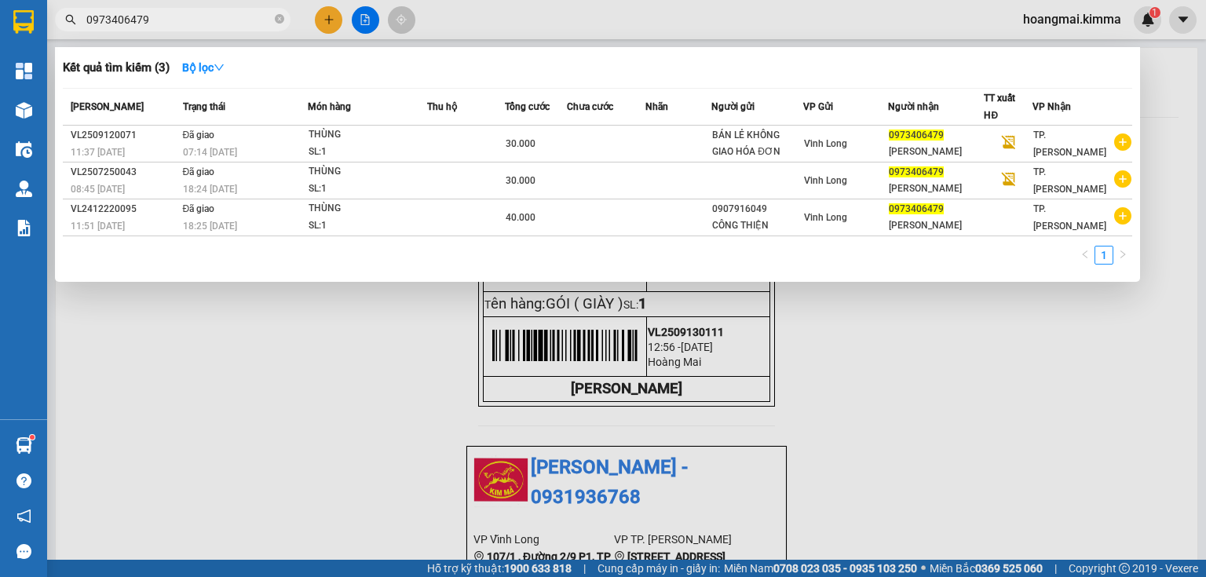
type input "0973406479"
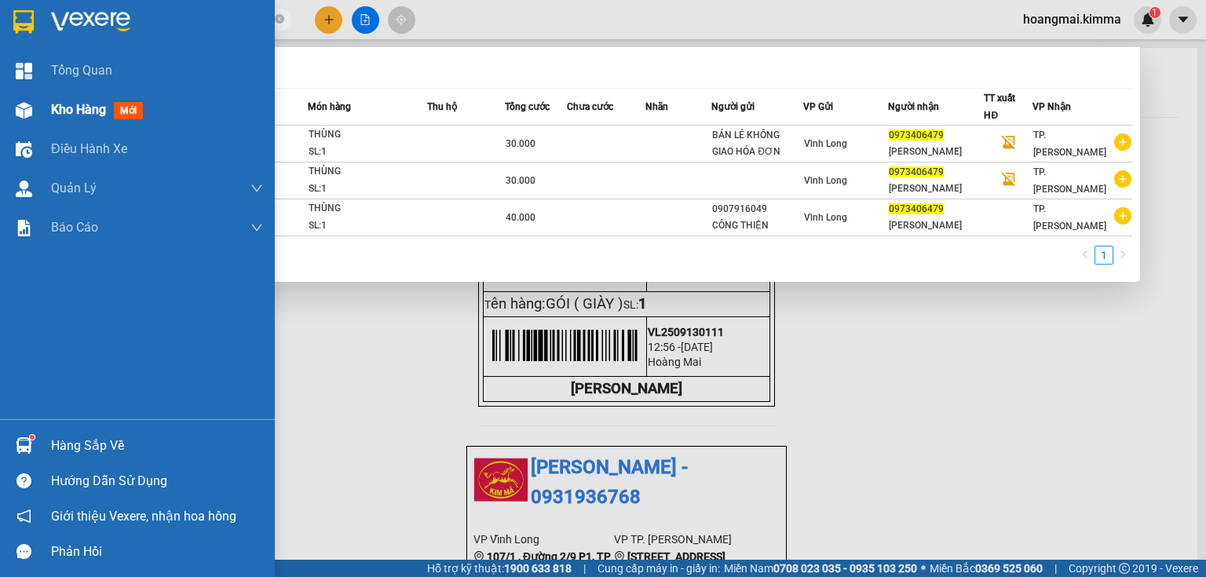
click at [16, 109] on img at bounding box center [24, 110] width 16 height 16
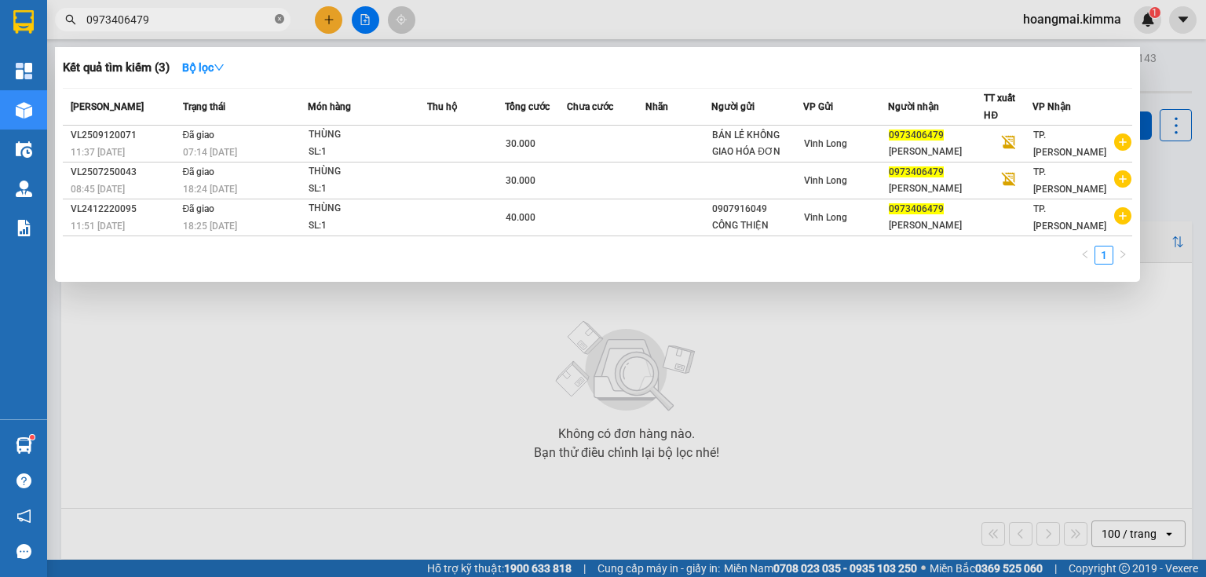
click at [279, 19] on icon "close-circle" at bounding box center [279, 18] width 9 height 9
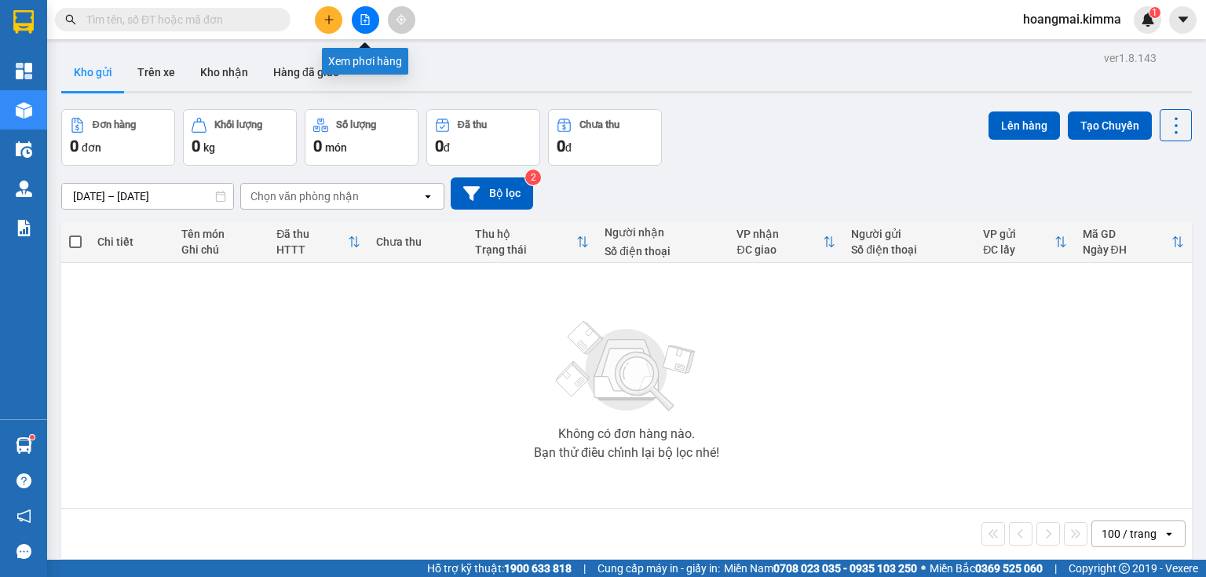
click at [364, 22] on icon "file-add" at bounding box center [365, 19] width 9 height 11
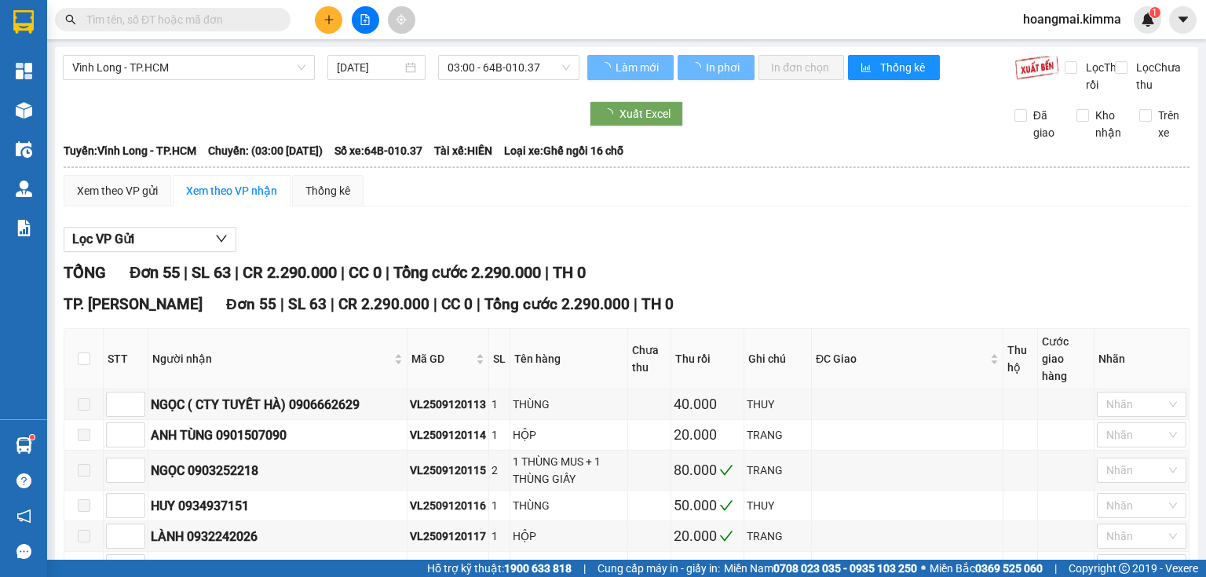
click at [505, 64] on span "03:00 - 64B-010.37" at bounding box center [508, 68] width 123 height 24
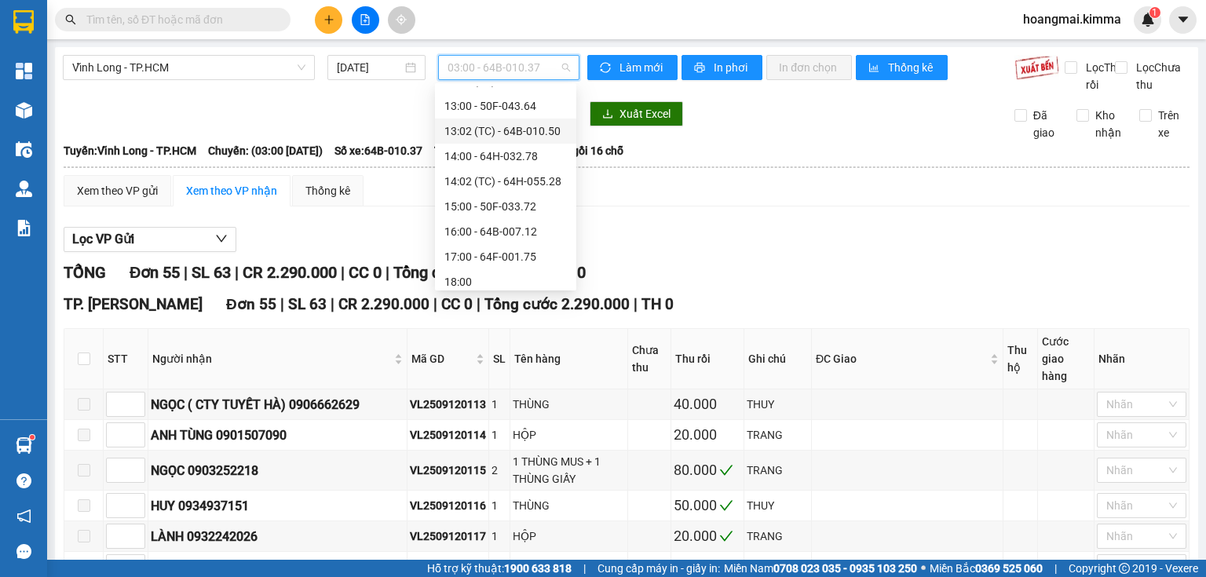
scroll to position [452, 0]
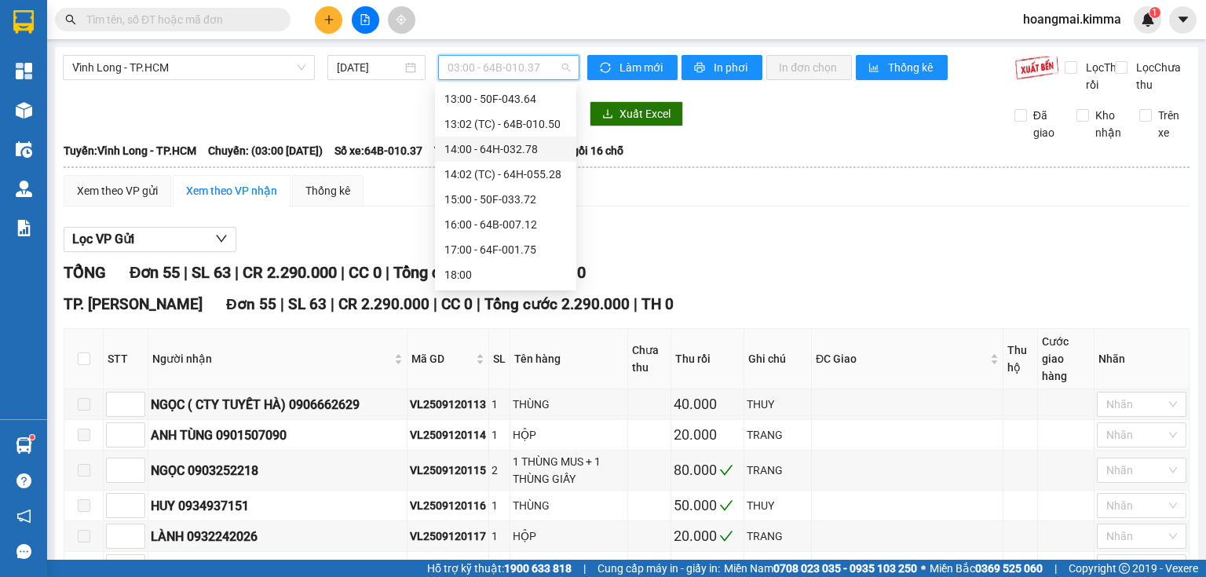
click at [487, 152] on div "14:00 - 64H-032.78" at bounding box center [505, 149] width 122 height 17
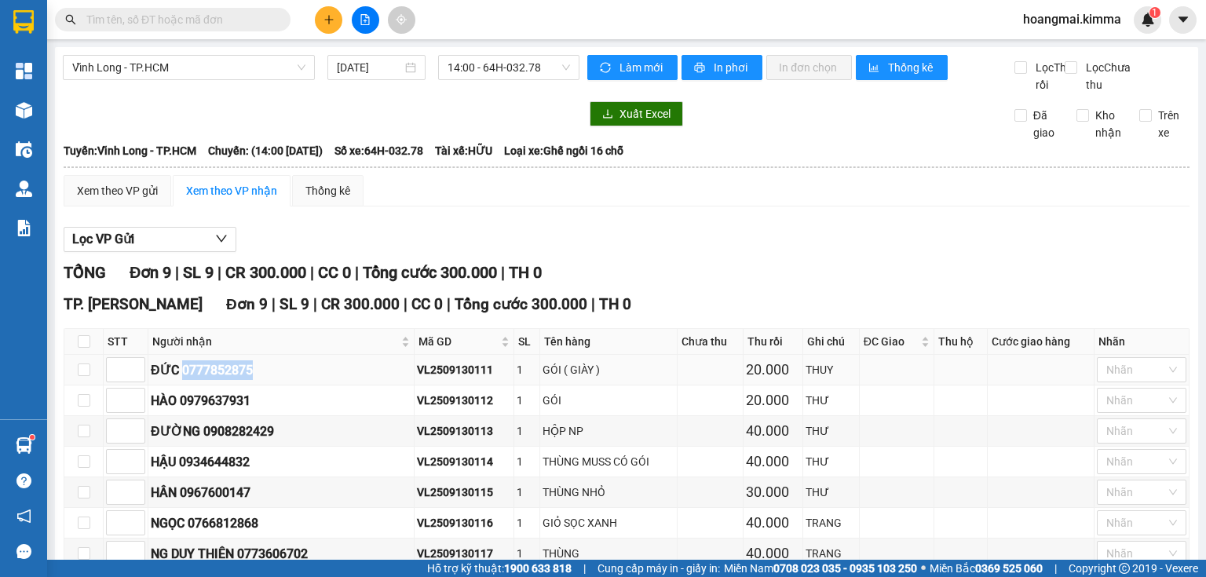
drag, startPoint x: 251, startPoint y: 387, endPoint x: 182, endPoint y: 389, distance: 69.1
click at [182, 380] on div "ĐỨC 0777852875" at bounding box center [281, 370] width 261 height 20
copy div "0777852875"
paste input "0777852875"
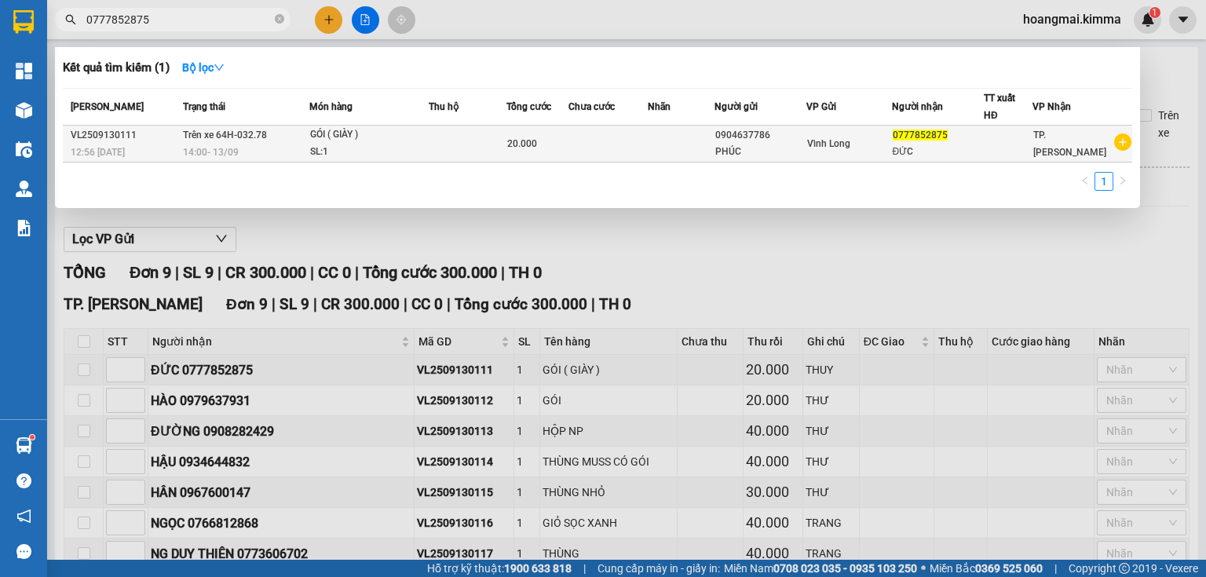
type input "0777852875"
click at [605, 144] on td at bounding box center [607, 144] width 79 height 37
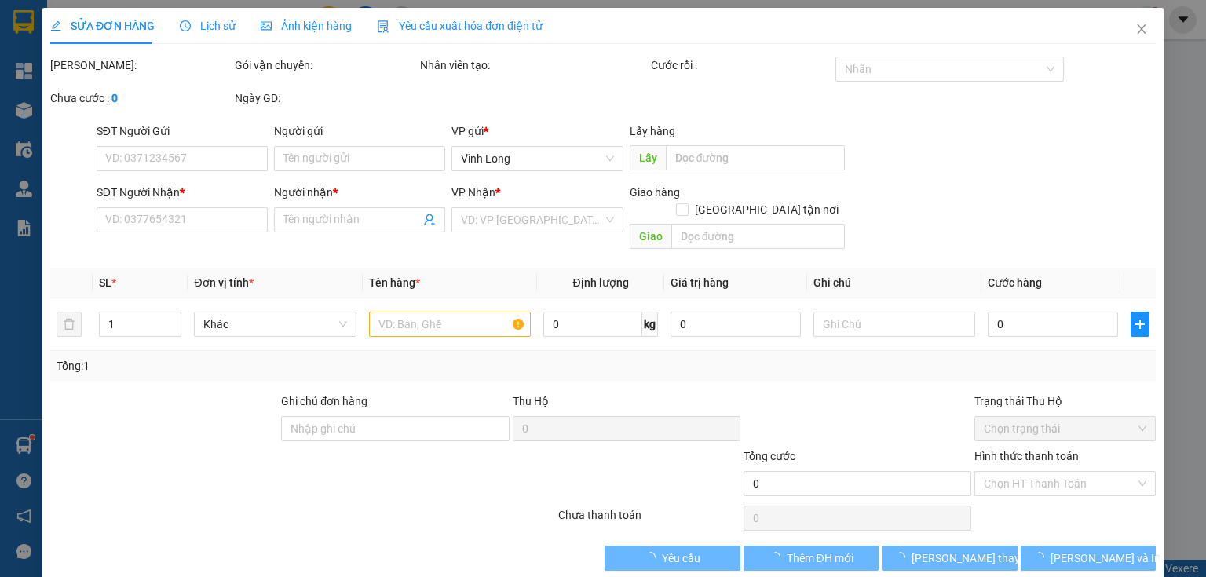
type input "0904637786"
type input "PHÚC"
type input "0777852875"
type input "ĐỨC"
type input "20.000"
